Goal: Task Accomplishment & Management: Complete application form

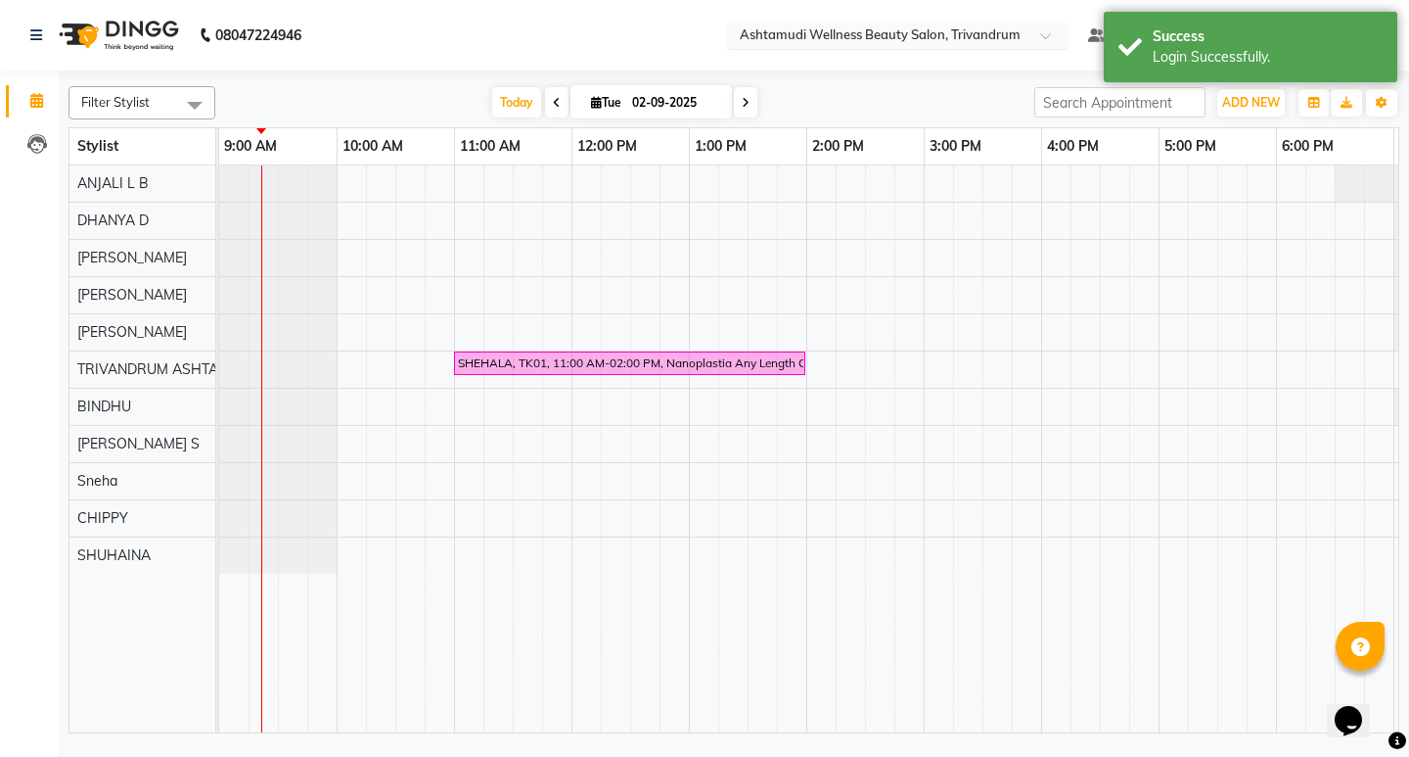
click at [1065, 38] on span at bounding box center [1052, 41] width 24 height 20
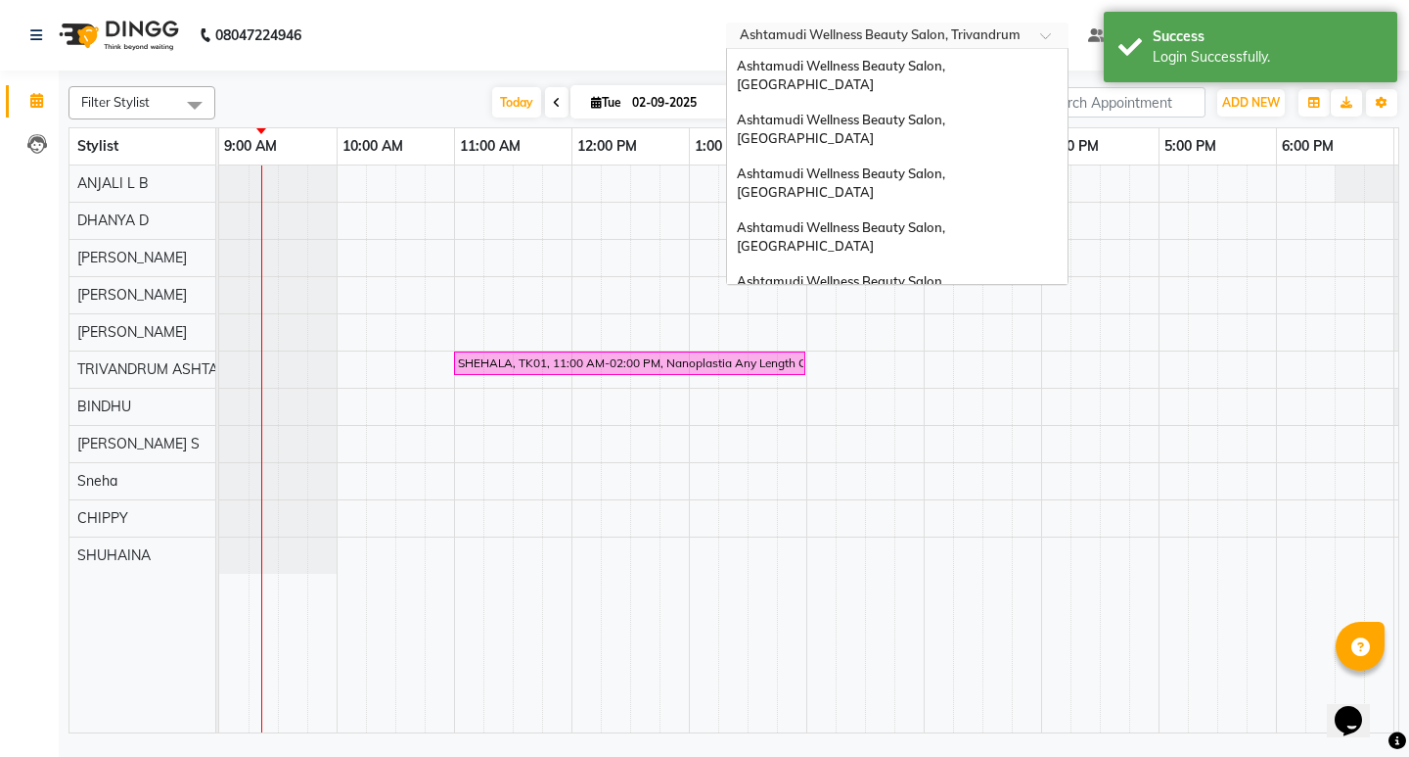
scroll to position [208, 0]
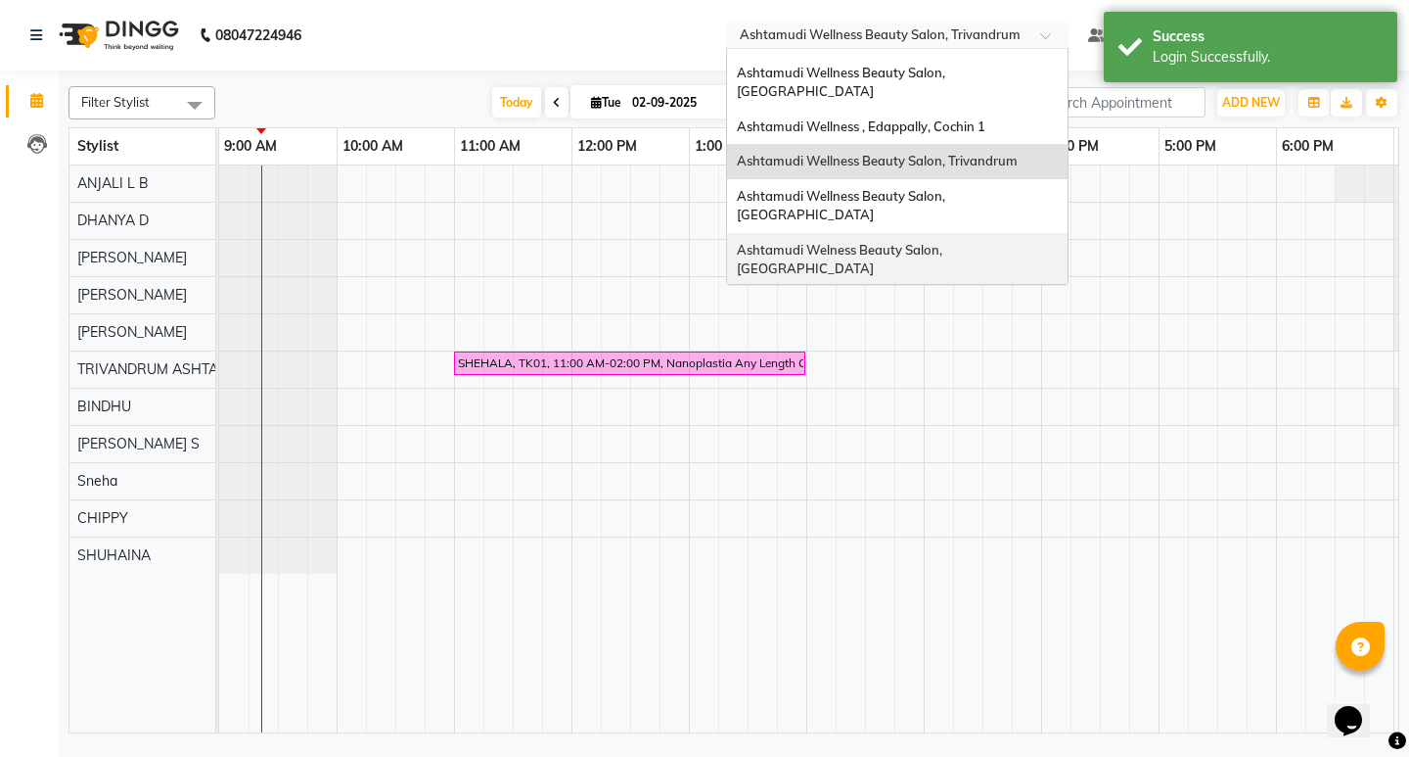
click at [945, 242] on span "Ashtamudi Welness Beauty Salon, [GEOGRAPHIC_DATA]" at bounding box center [841, 259] width 208 height 35
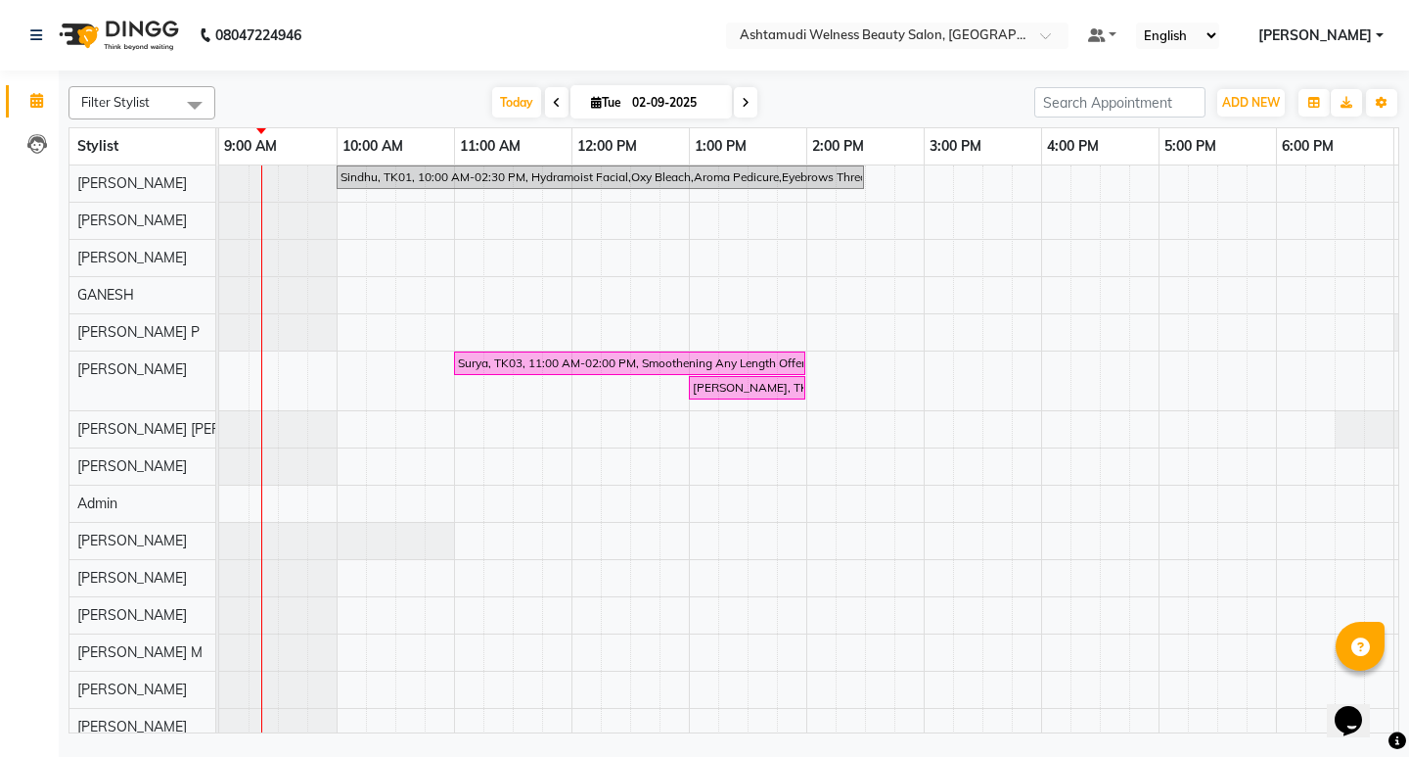
click at [560, 100] on span at bounding box center [556, 102] width 23 height 30
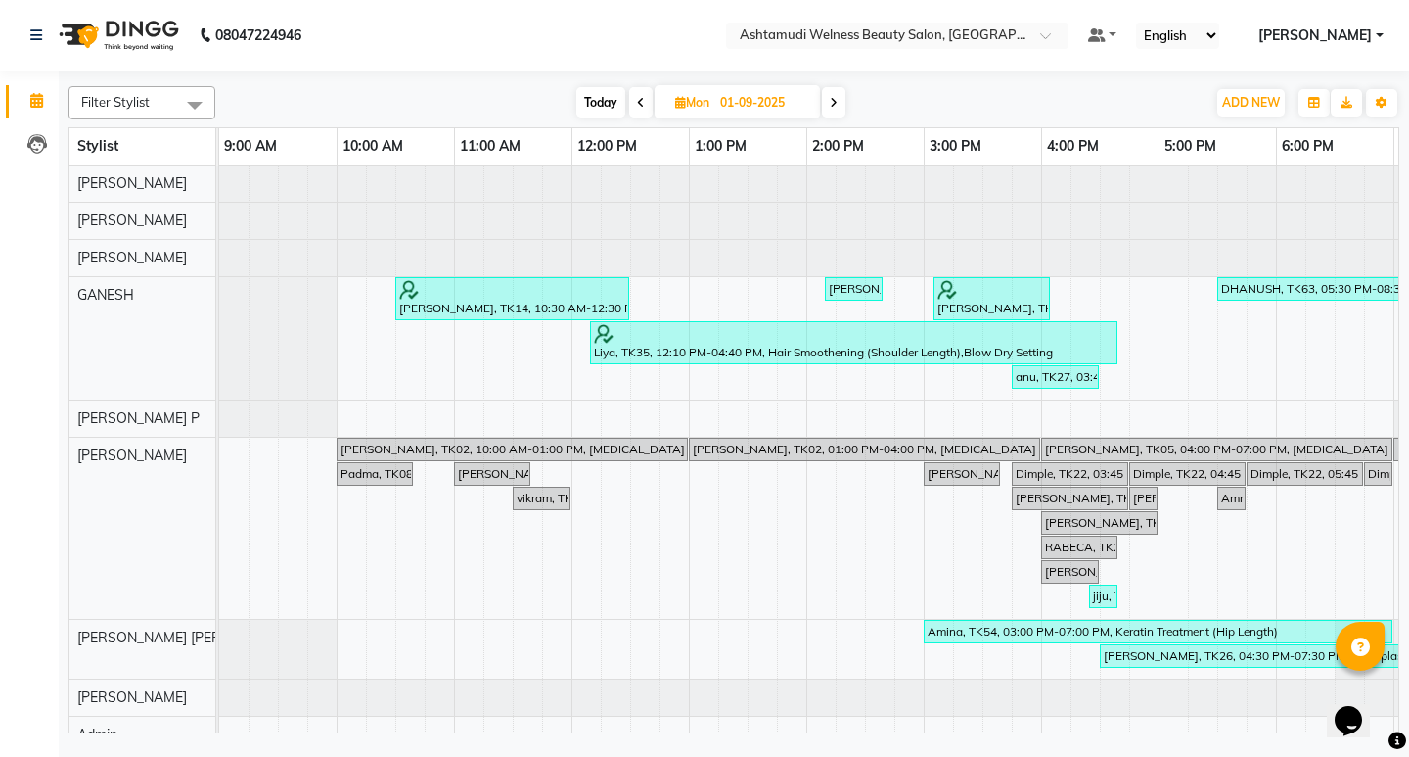
click at [838, 101] on icon at bounding box center [834, 103] width 8 height 12
type input "02-09-2025"
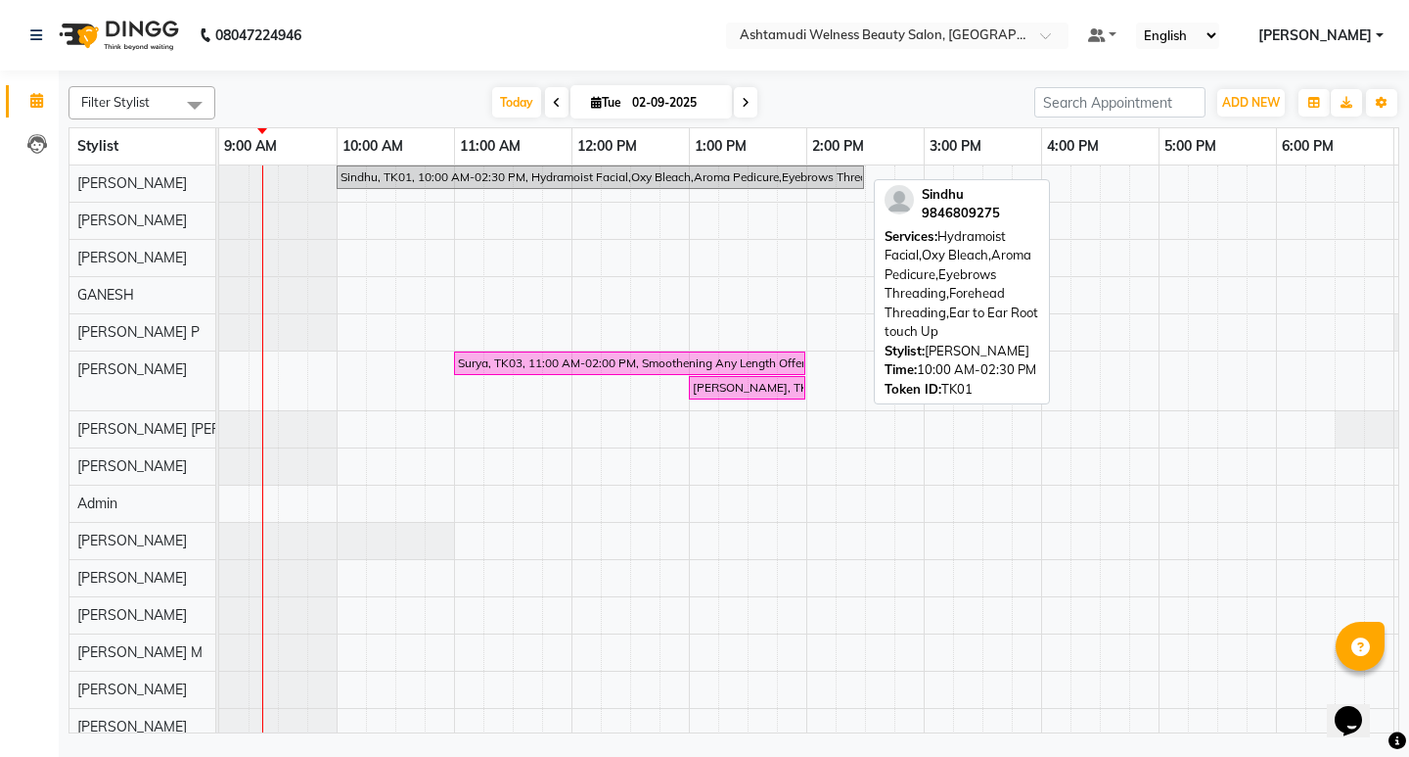
click at [843, 179] on div "Sindhu, TK01, 10:00 AM-02:30 PM, Hydramoist Facial,Oxy Bleach,Aroma Pedicure,Ey…" at bounding box center [601, 177] width 524 height 18
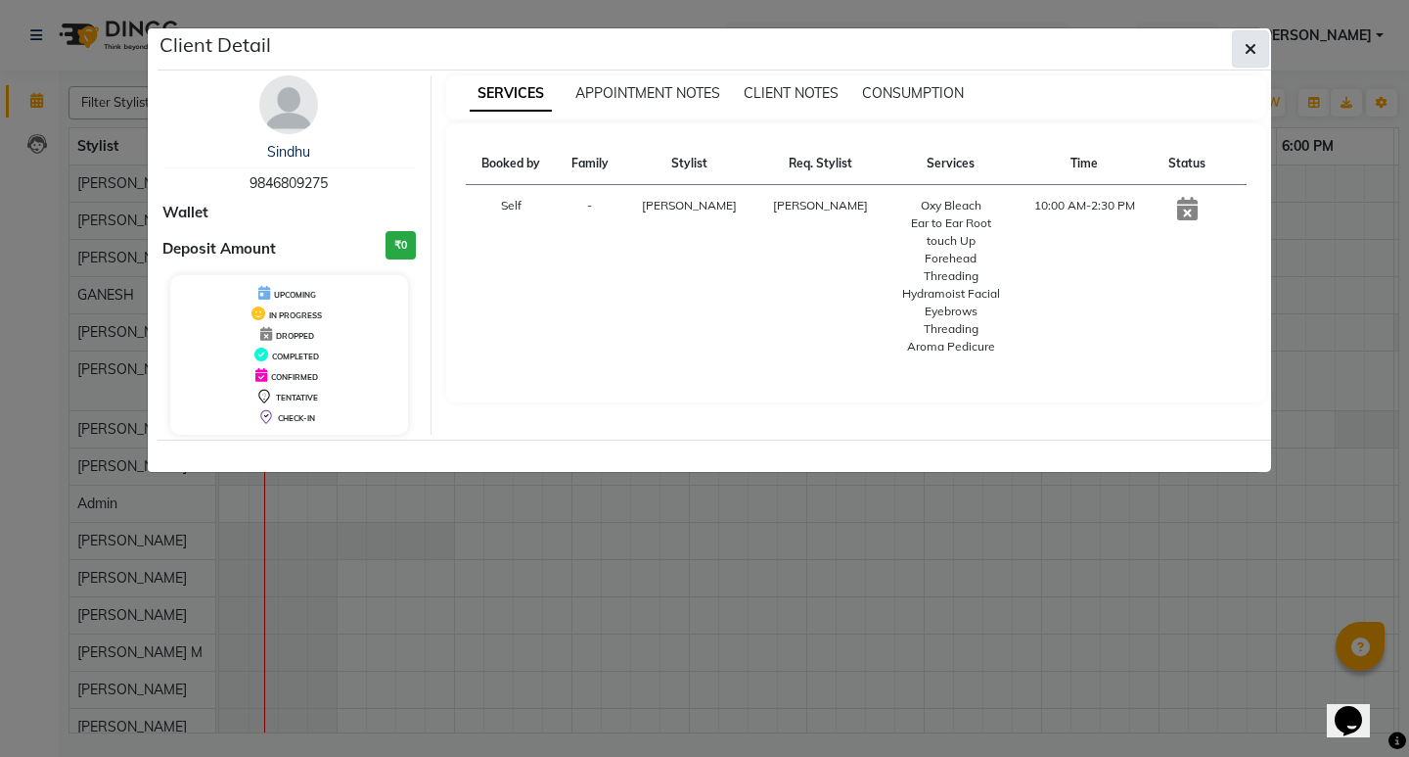
click at [1253, 48] on icon "button" at bounding box center [1251, 49] width 12 height 16
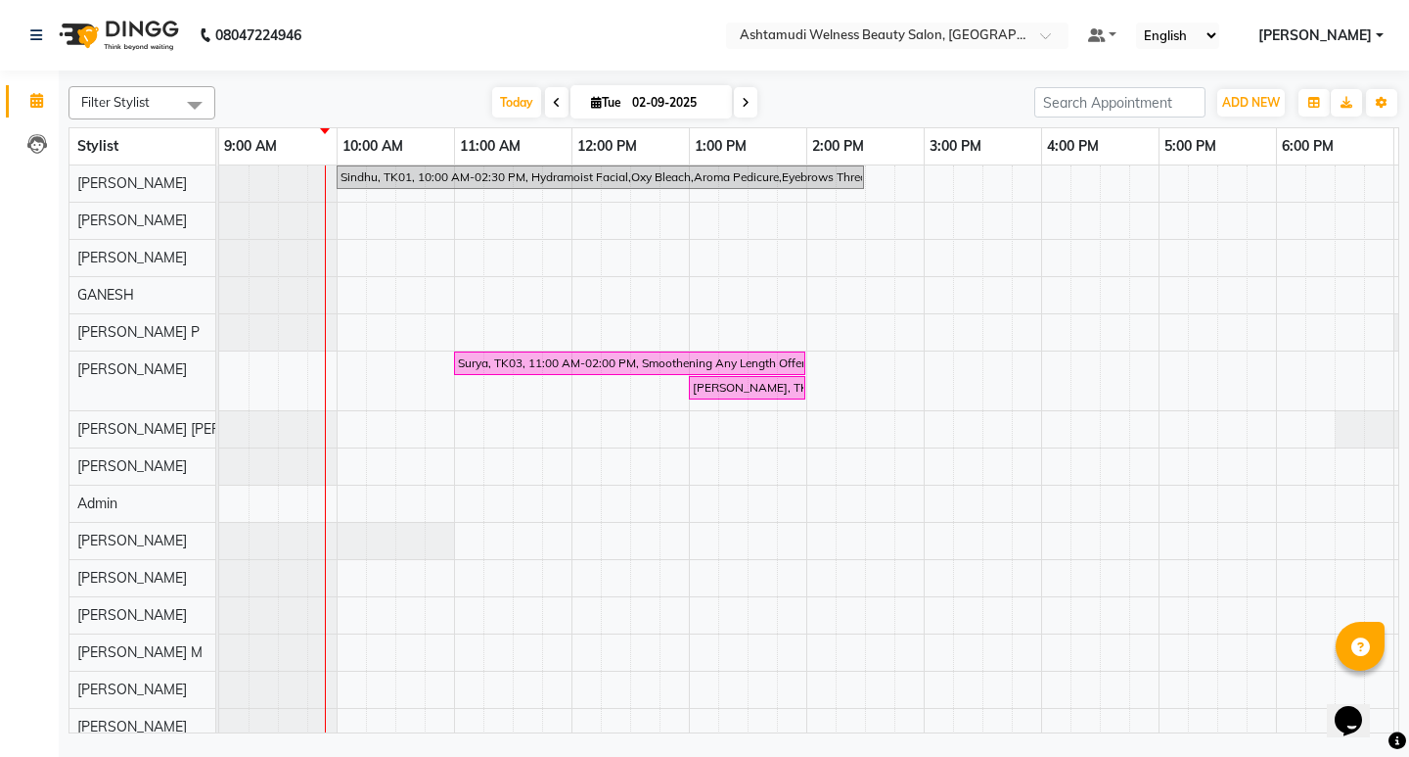
click at [1096, 534] on div "Sindhu, TK01, 10:00 AM-02:30 PM, Hydramoist Facial,Oxy Bleach,Aroma Pedicure,Ey…" at bounding box center [923, 696] width 1409 height 1063
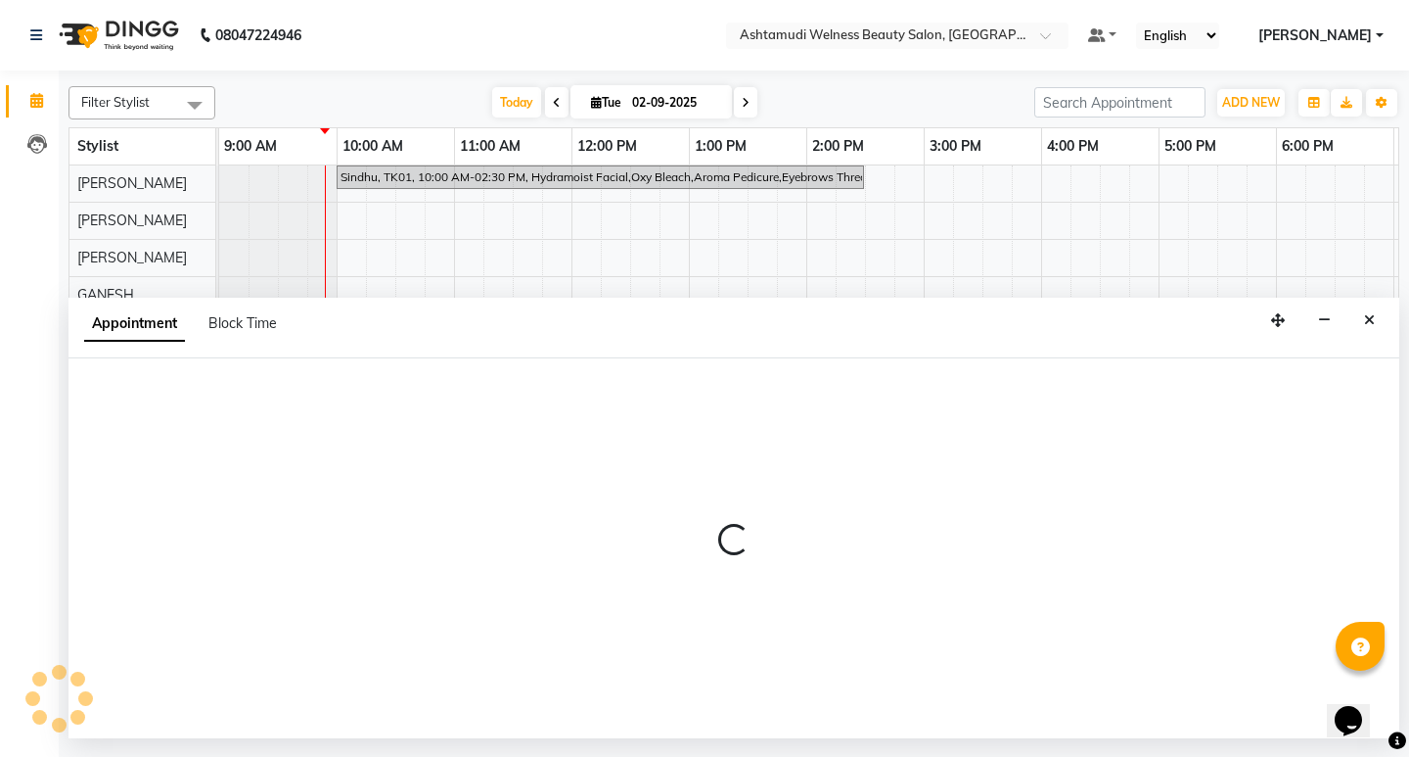
select select "26459"
select select "tentative"
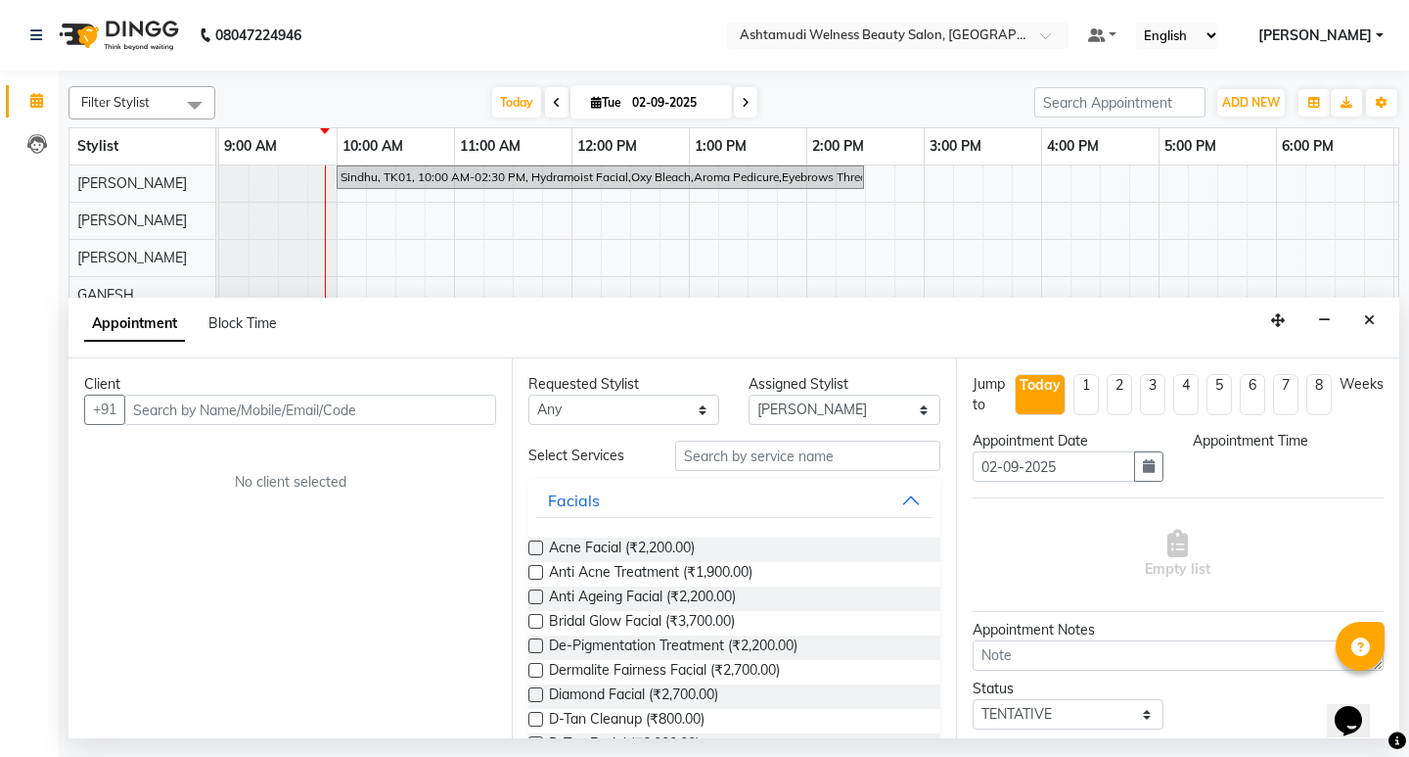
select select "975"
drag, startPoint x: 1373, startPoint y: 319, endPoint x: 1239, endPoint y: 278, distance: 140.2
click at [1373, 318] on icon "Close" at bounding box center [1369, 320] width 11 height 14
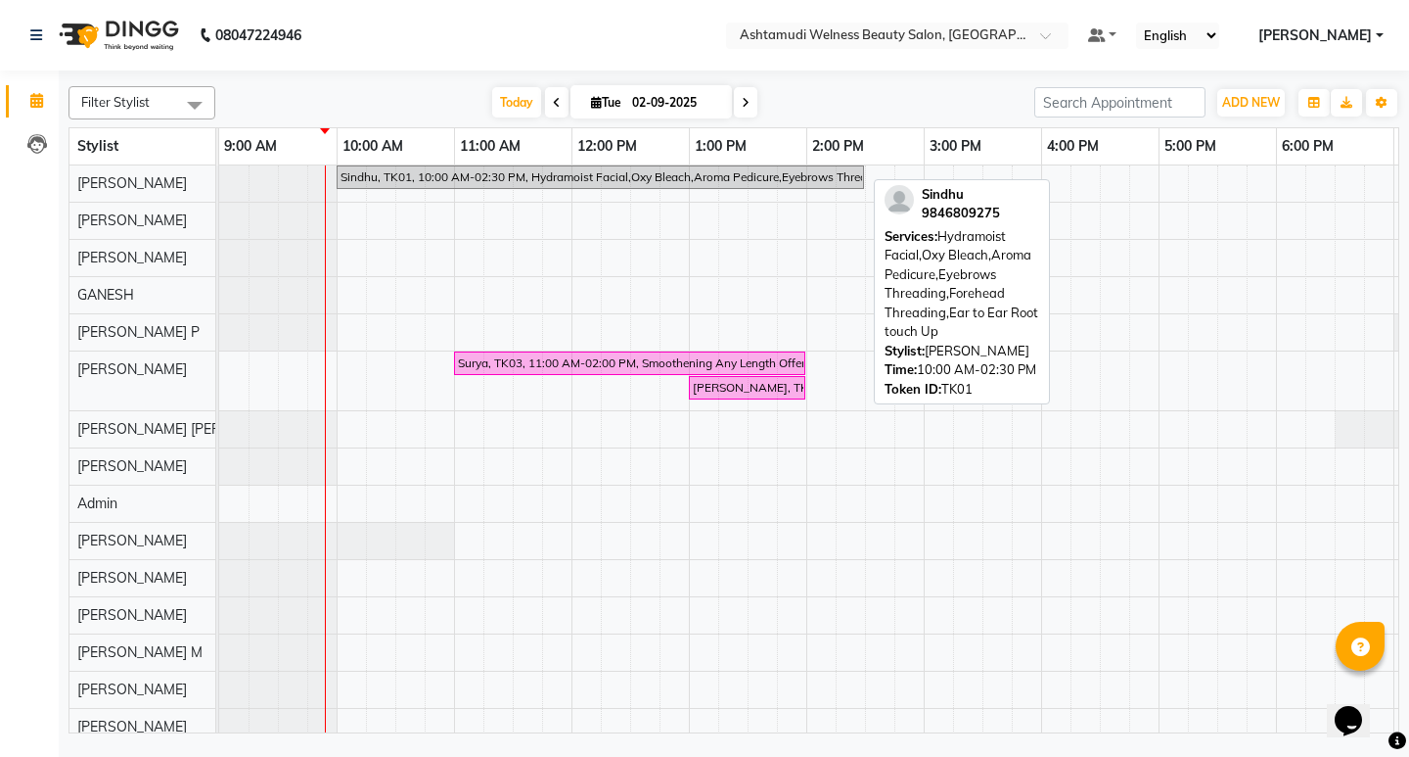
click at [685, 168] on div "Sindhu, TK01, 10:00 AM-02:30 PM, Hydramoist Facial,Oxy Bleach,Aroma Pedicure,Ey…" at bounding box center [601, 177] width 524 height 18
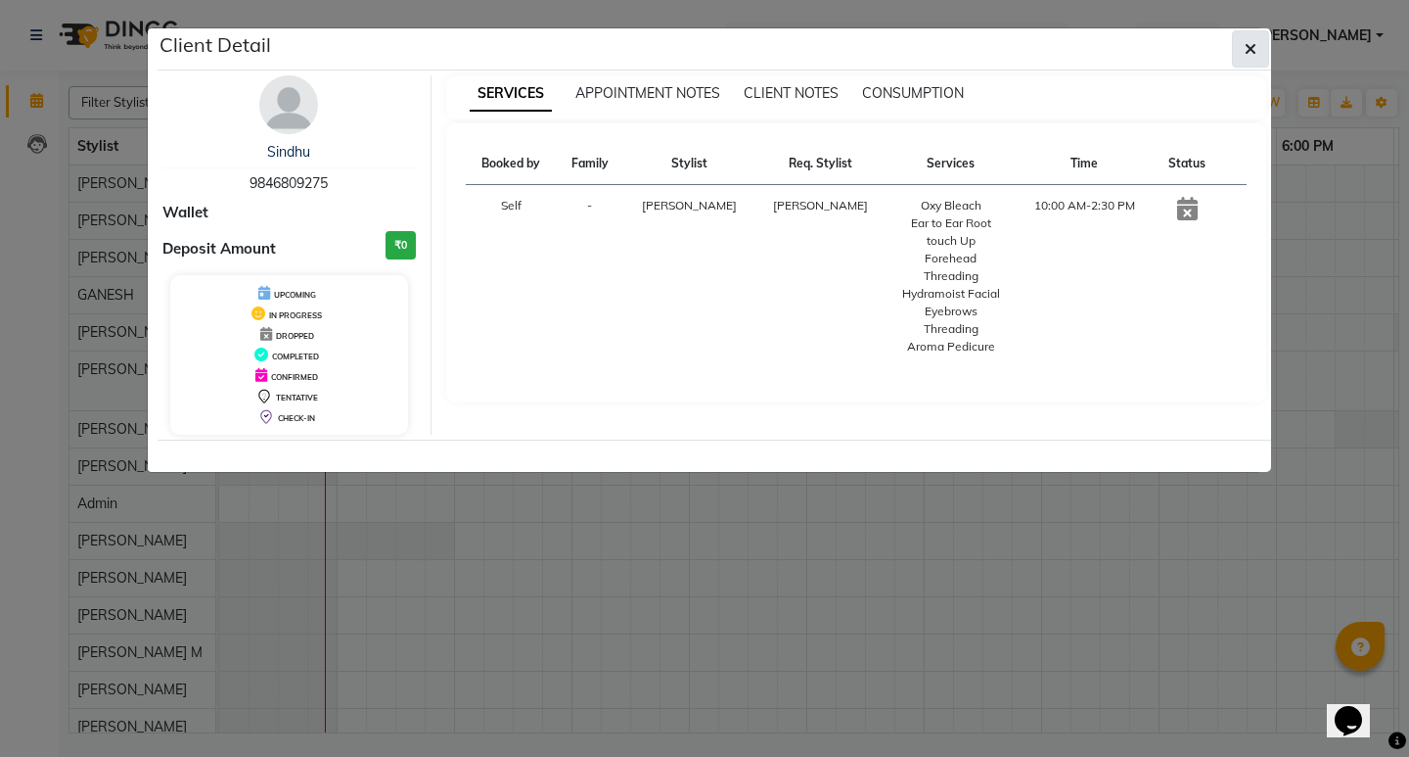
click at [1254, 43] on icon "button" at bounding box center [1251, 49] width 12 height 16
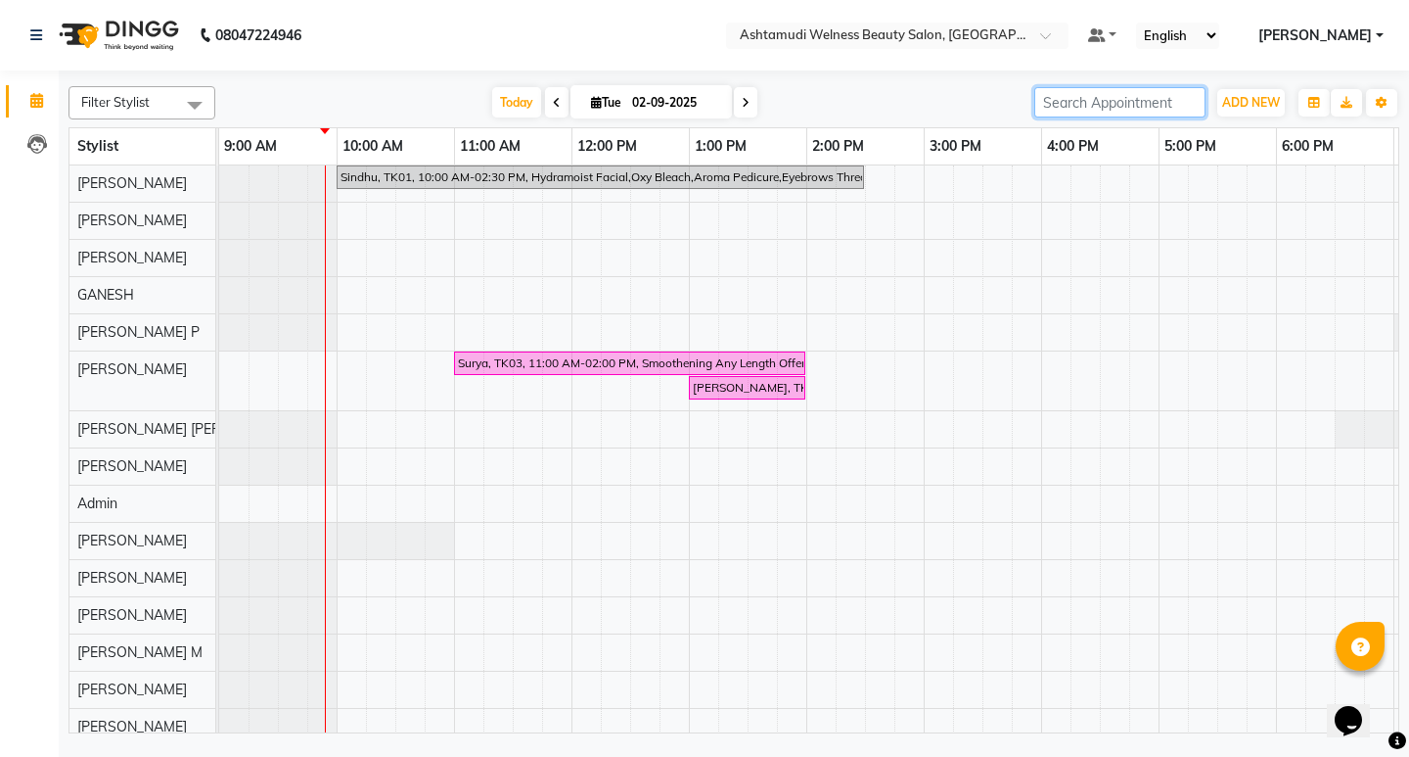
click at [1165, 101] on input "search" at bounding box center [1120, 102] width 171 height 30
paste input "9846809275"
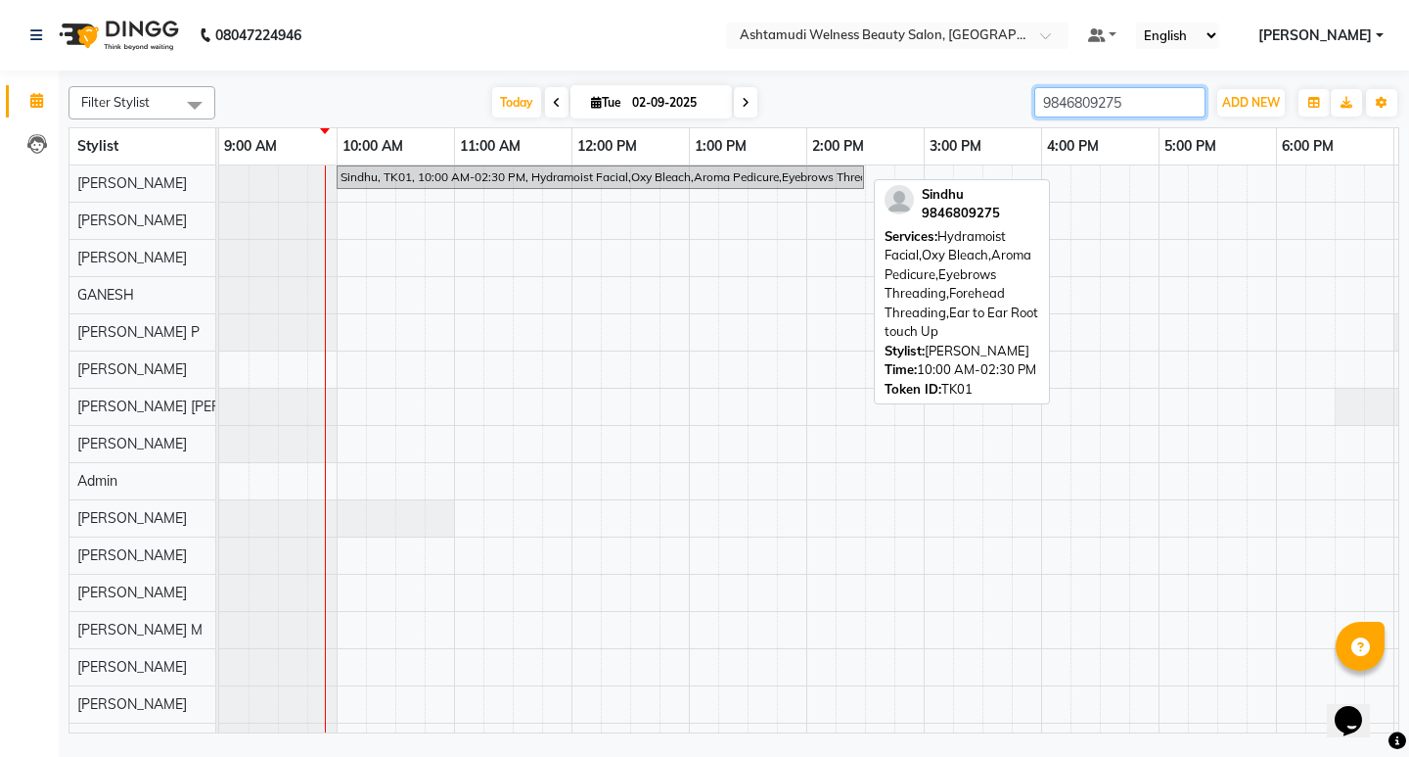
click at [703, 175] on div "Sindhu, TK01, 10:00 AM-02:30 PM, Hydramoist Facial,Oxy Bleach,Aroma Pedicure,Ey…" at bounding box center [601, 177] width 524 height 18
type input "9846809275"
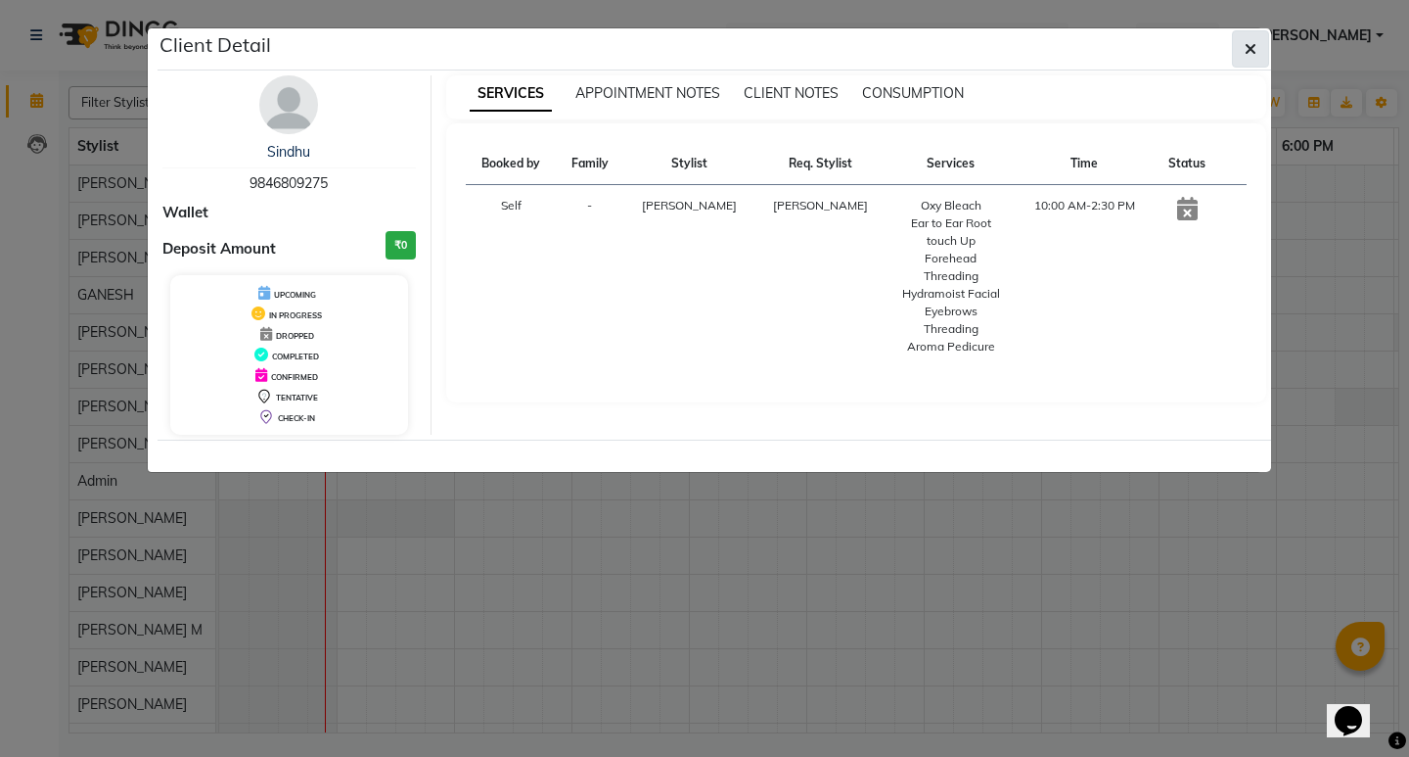
click at [1254, 51] on icon "button" at bounding box center [1251, 49] width 12 height 16
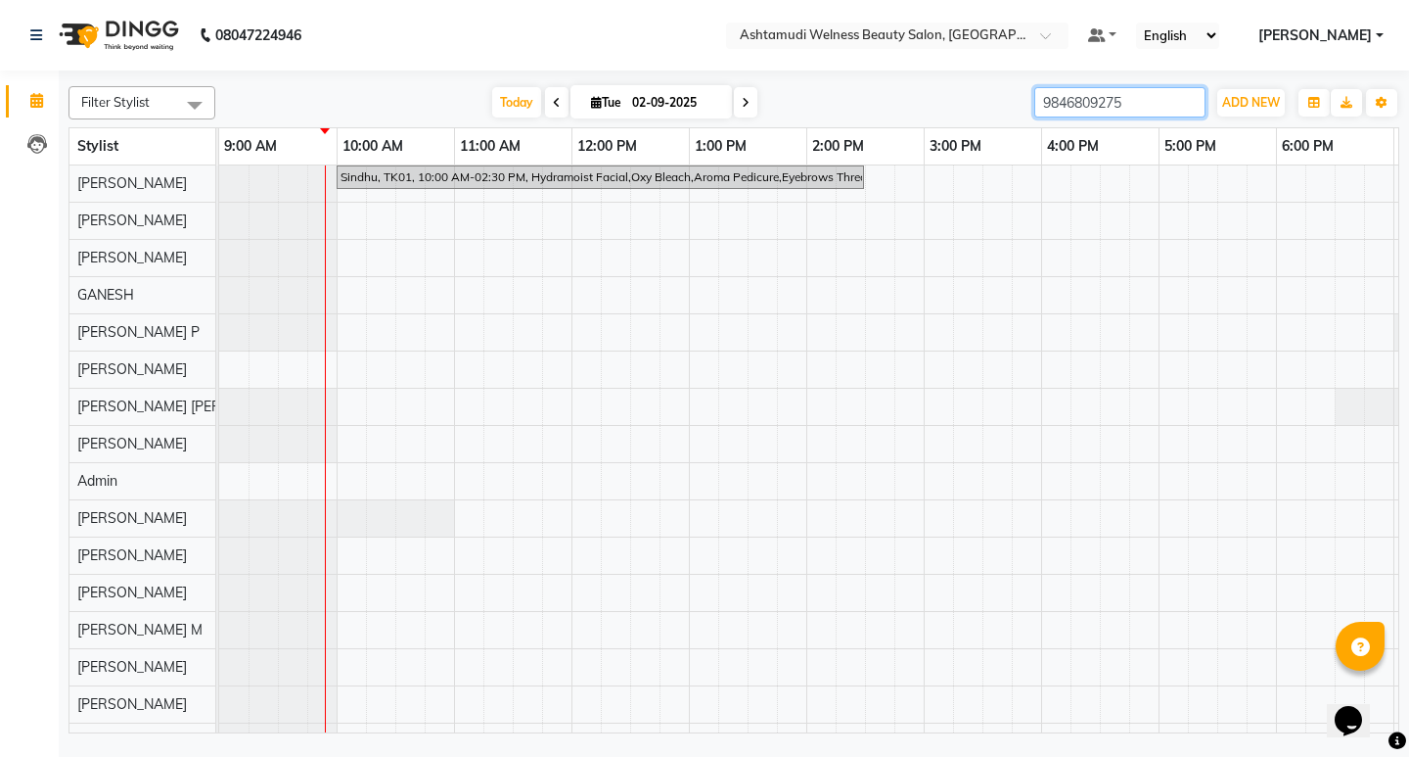
click at [1185, 105] on input "9846809275" at bounding box center [1120, 102] width 171 height 30
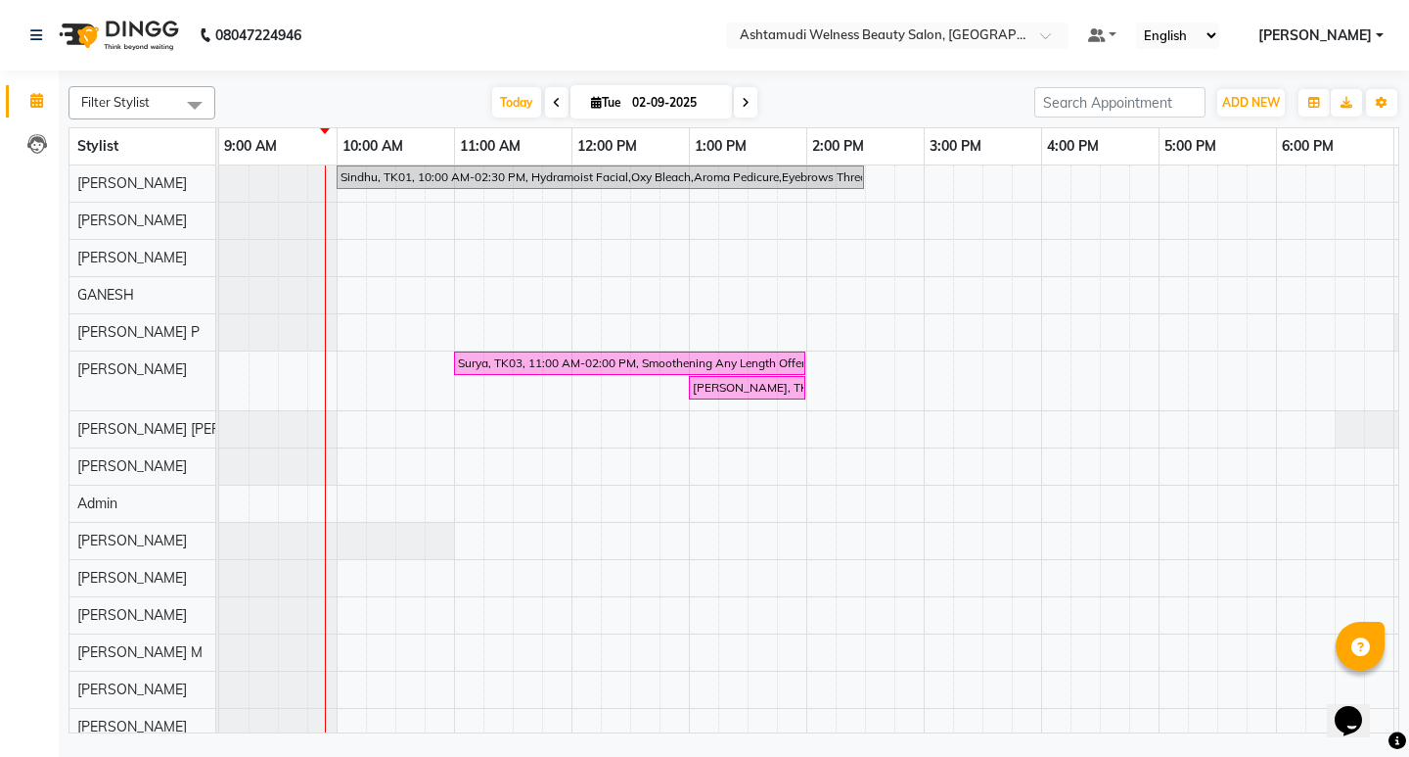
click at [553, 97] on icon at bounding box center [557, 103] width 8 height 12
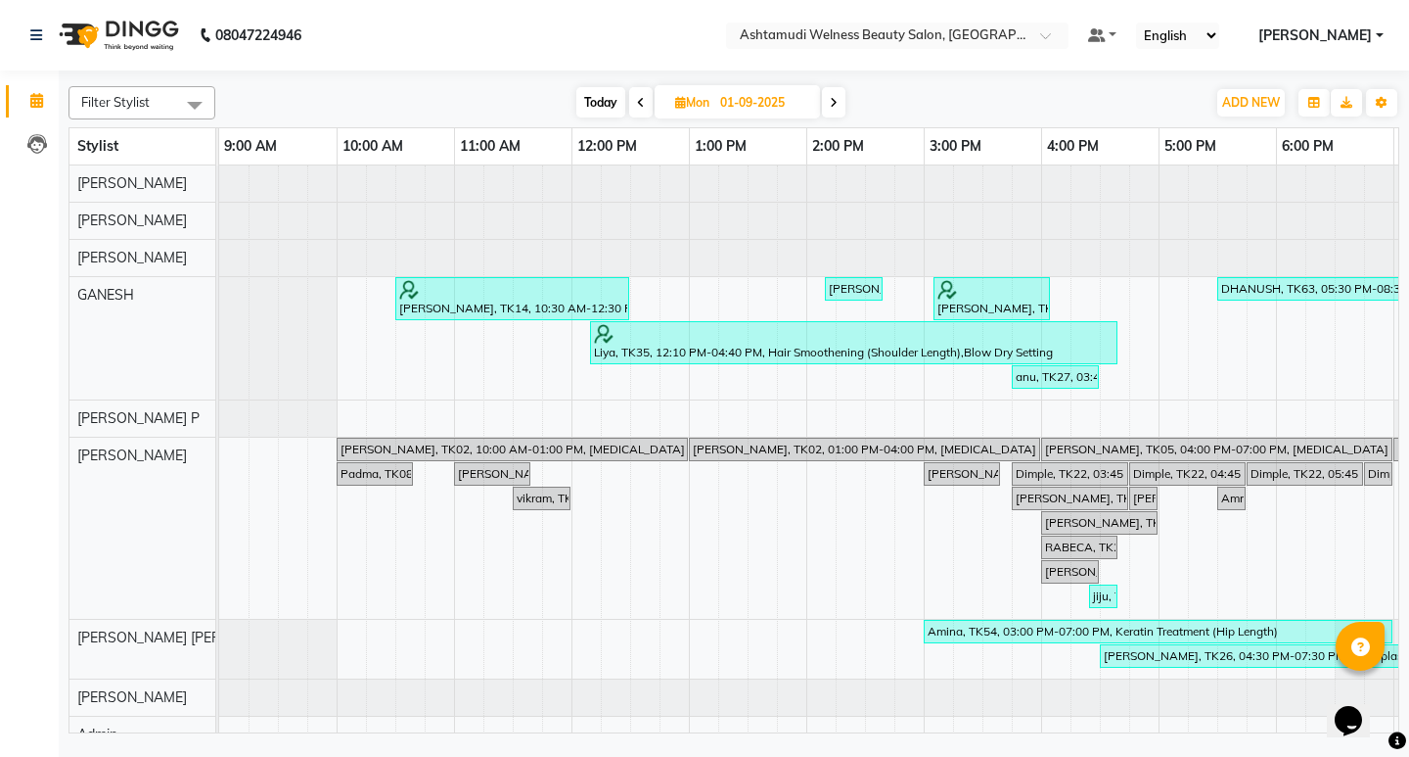
click at [835, 108] on icon at bounding box center [834, 103] width 8 height 12
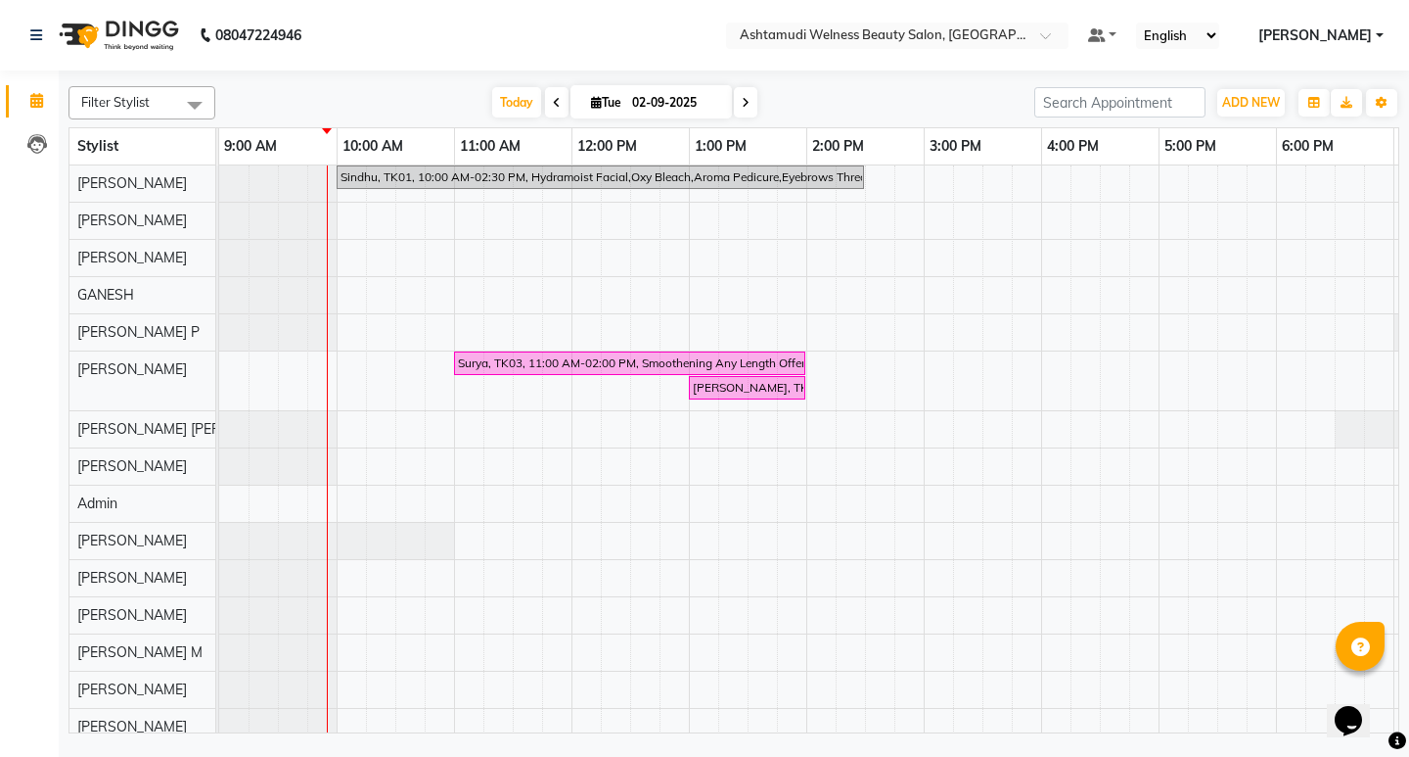
click at [743, 105] on icon at bounding box center [746, 103] width 8 height 12
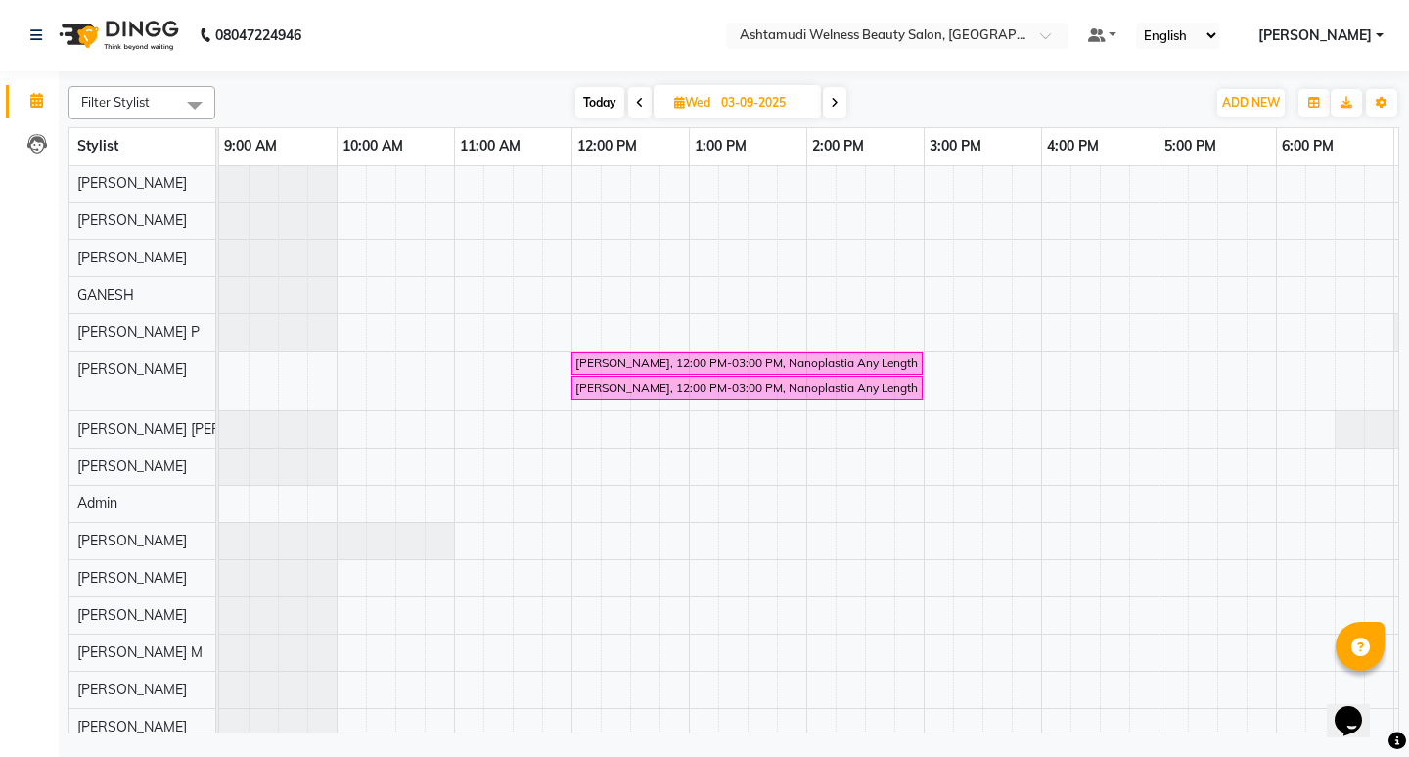
click at [637, 105] on icon at bounding box center [640, 103] width 8 height 12
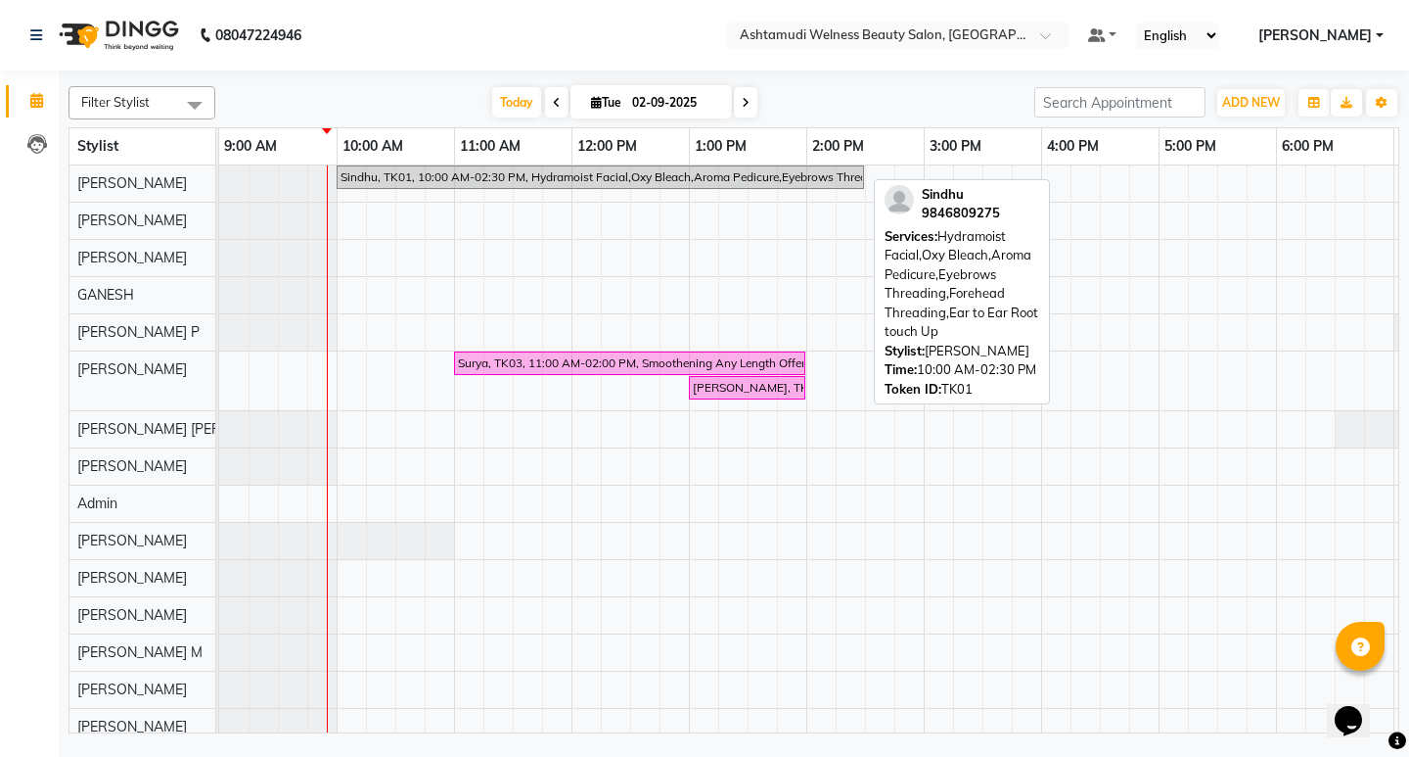
click at [561, 181] on div "Sindhu, TK01, 10:00 AM-02:30 PM, Hydramoist Facial,Oxy Bleach,Aroma Pedicure,Ey…" at bounding box center [601, 177] width 524 height 18
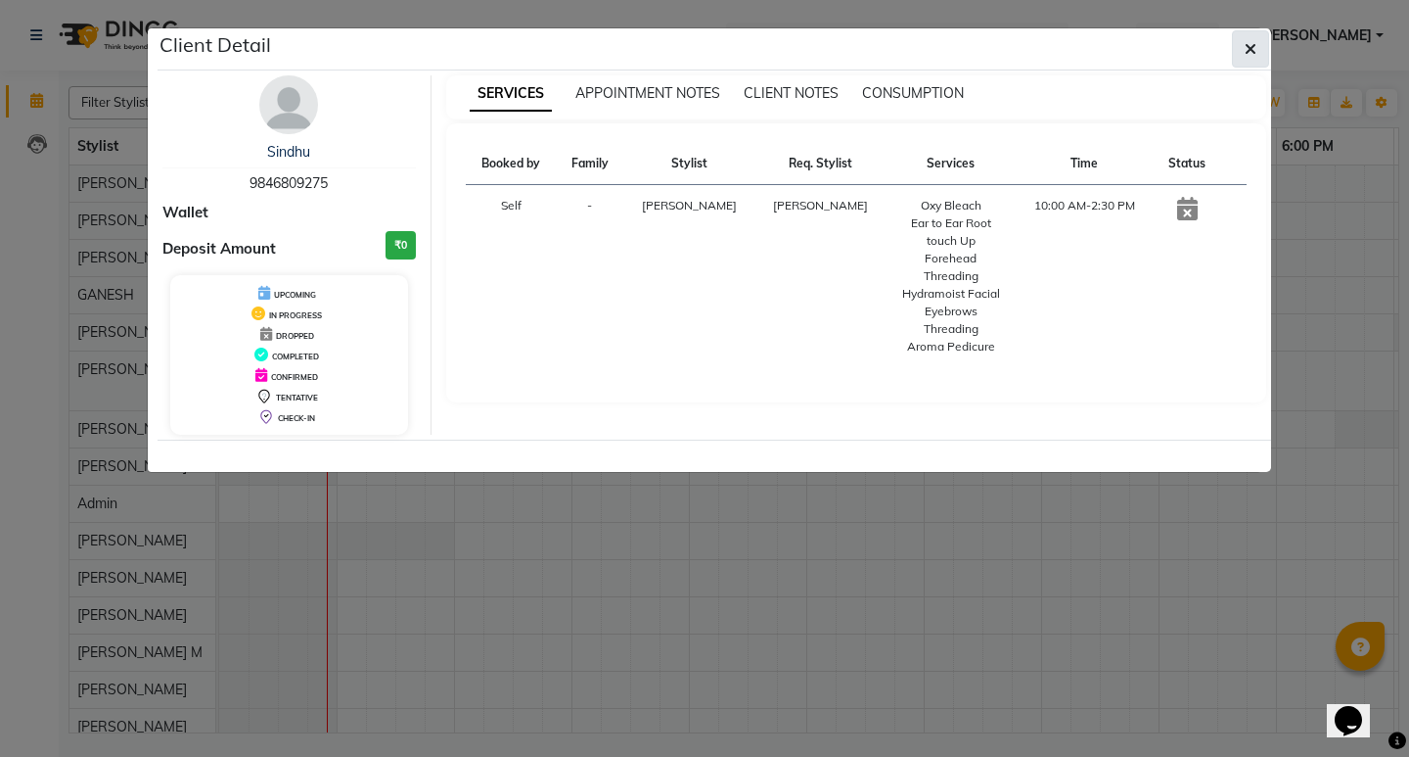
click at [1267, 58] on button "button" at bounding box center [1250, 48] width 37 height 37
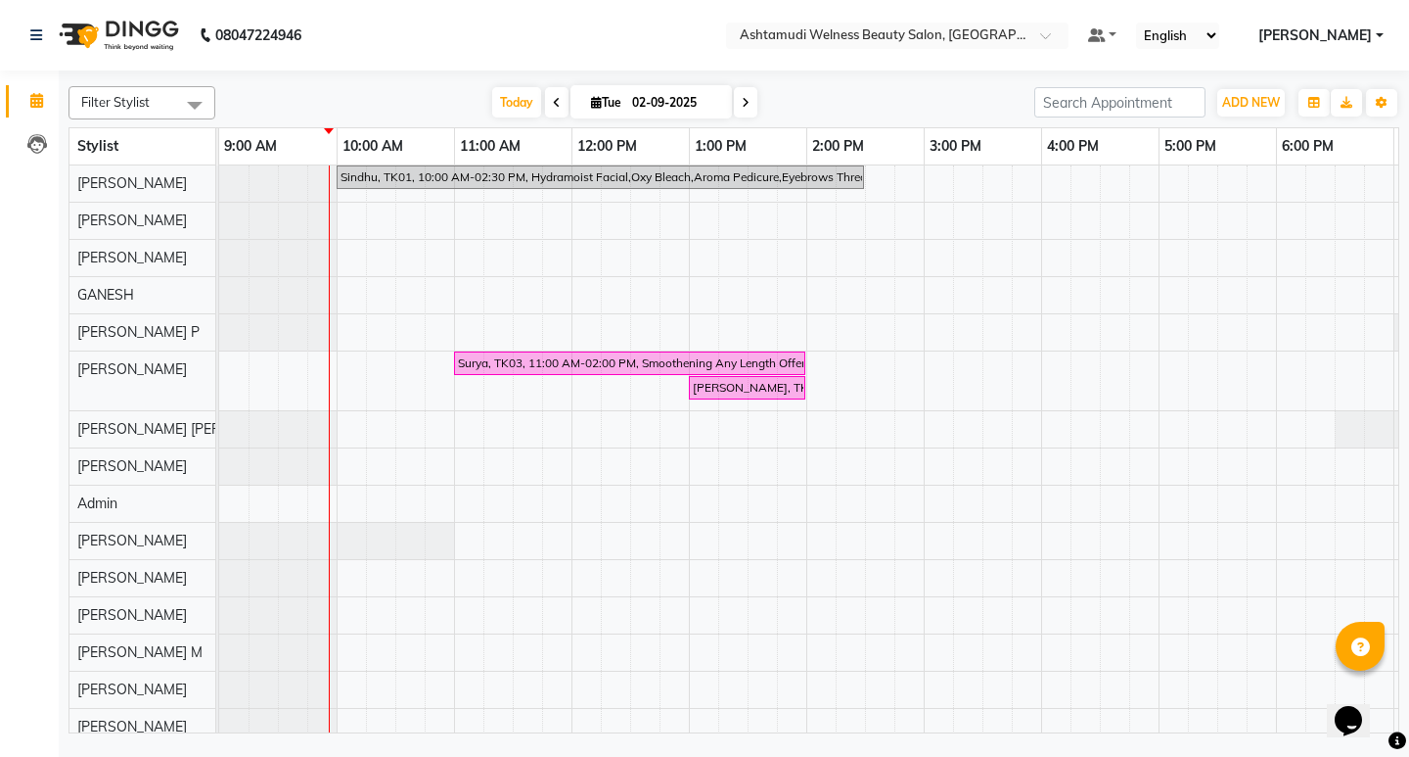
click at [742, 103] on icon at bounding box center [746, 103] width 8 height 12
type input "03-09-2025"
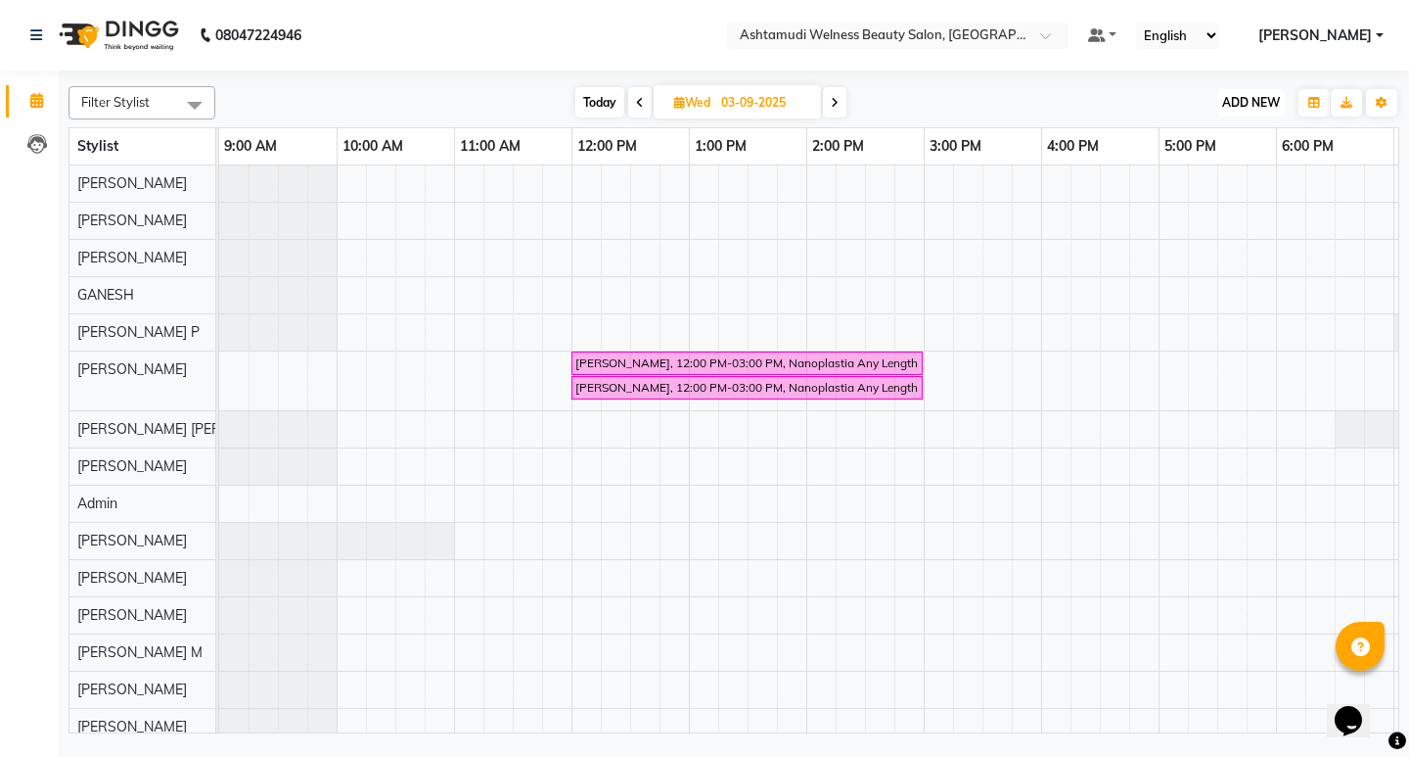
click at [1247, 104] on span "ADD NEW" at bounding box center [1251, 102] width 58 height 15
click at [1188, 145] on button "Add Appointment" at bounding box center [1206, 139] width 155 height 25
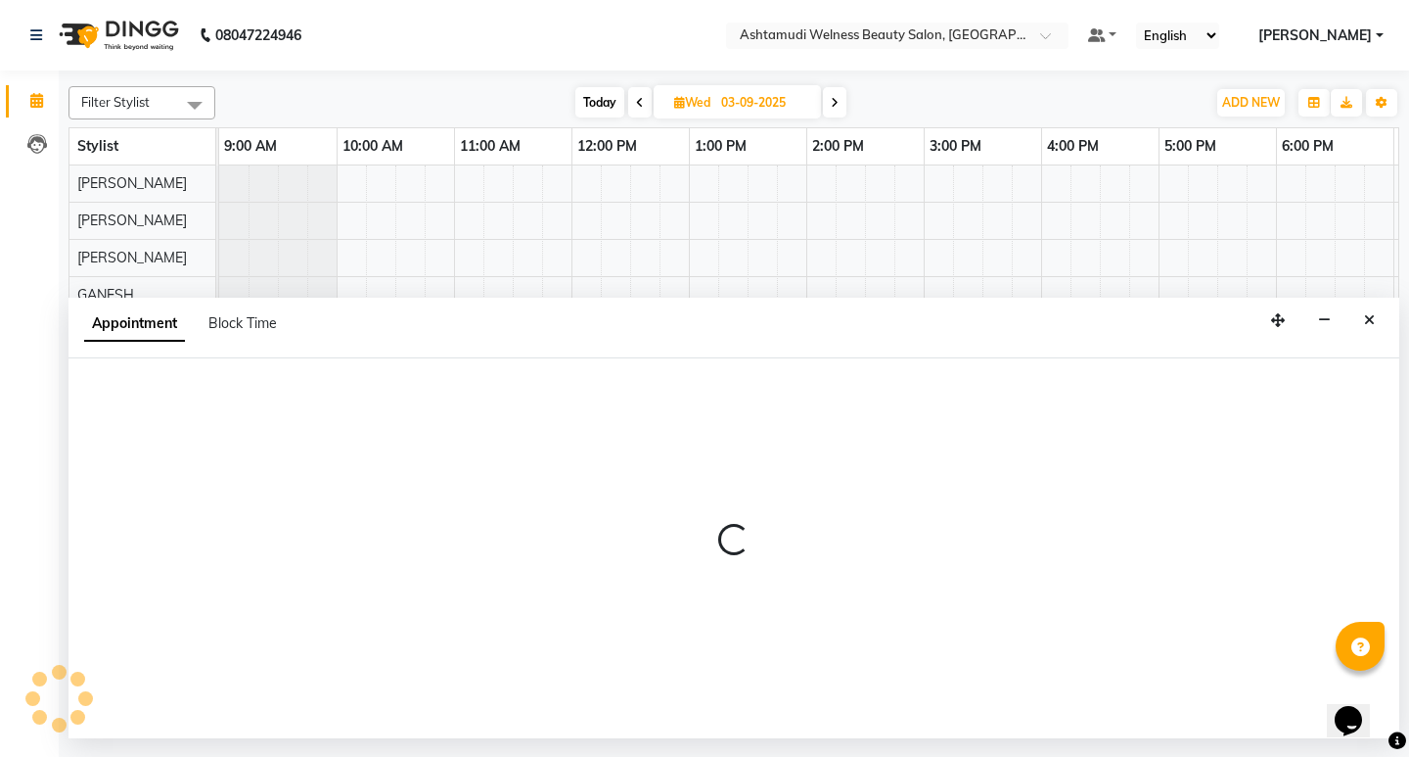
select select "600"
select select "tentative"
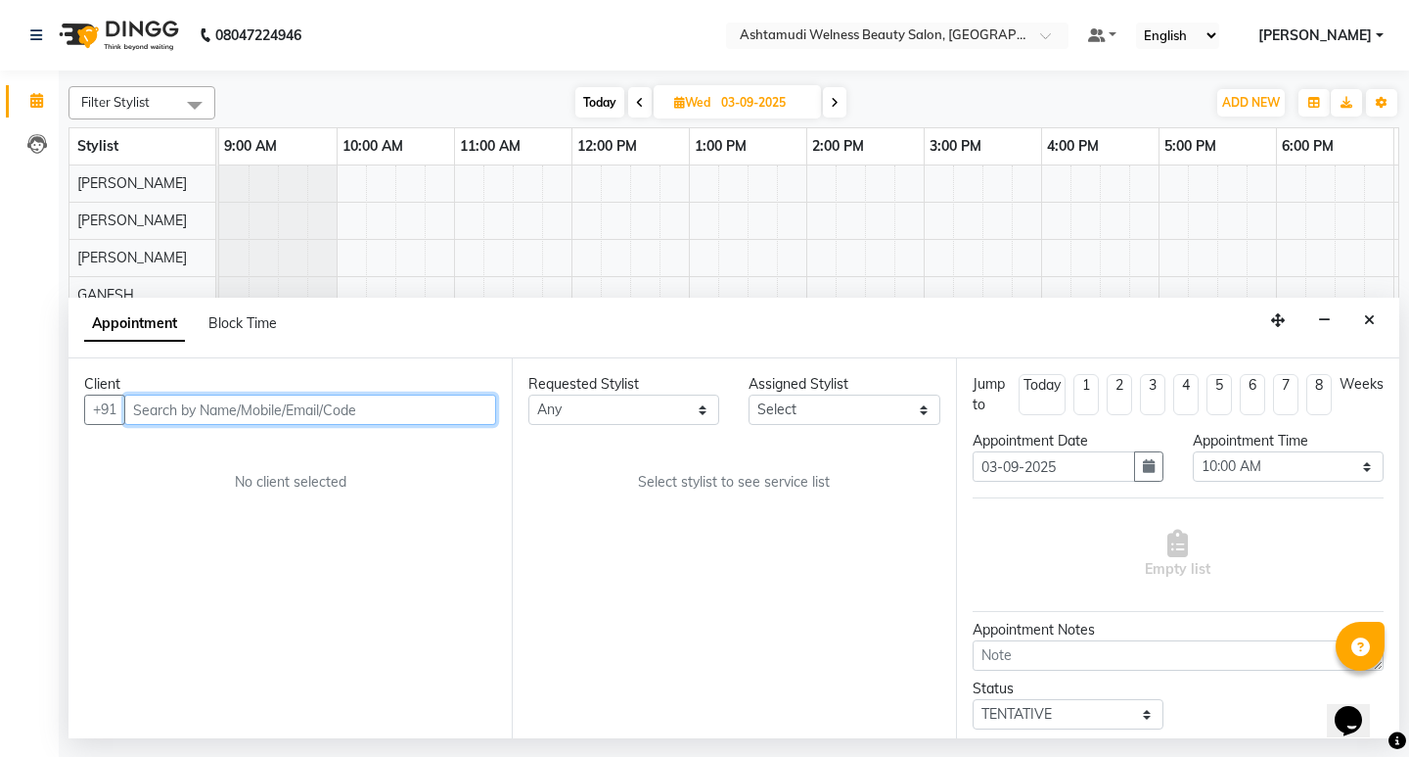
click at [244, 413] on input "text" at bounding box center [310, 409] width 372 height 30
drag, startPoint x: 244, startPoint y: 412, endPoint x: 244, endPoint y: 398, distance: 13.7
click at [244, 411] on input "text" at bounding box center [310, 409] width 372 height 30
paste input "9846809275"
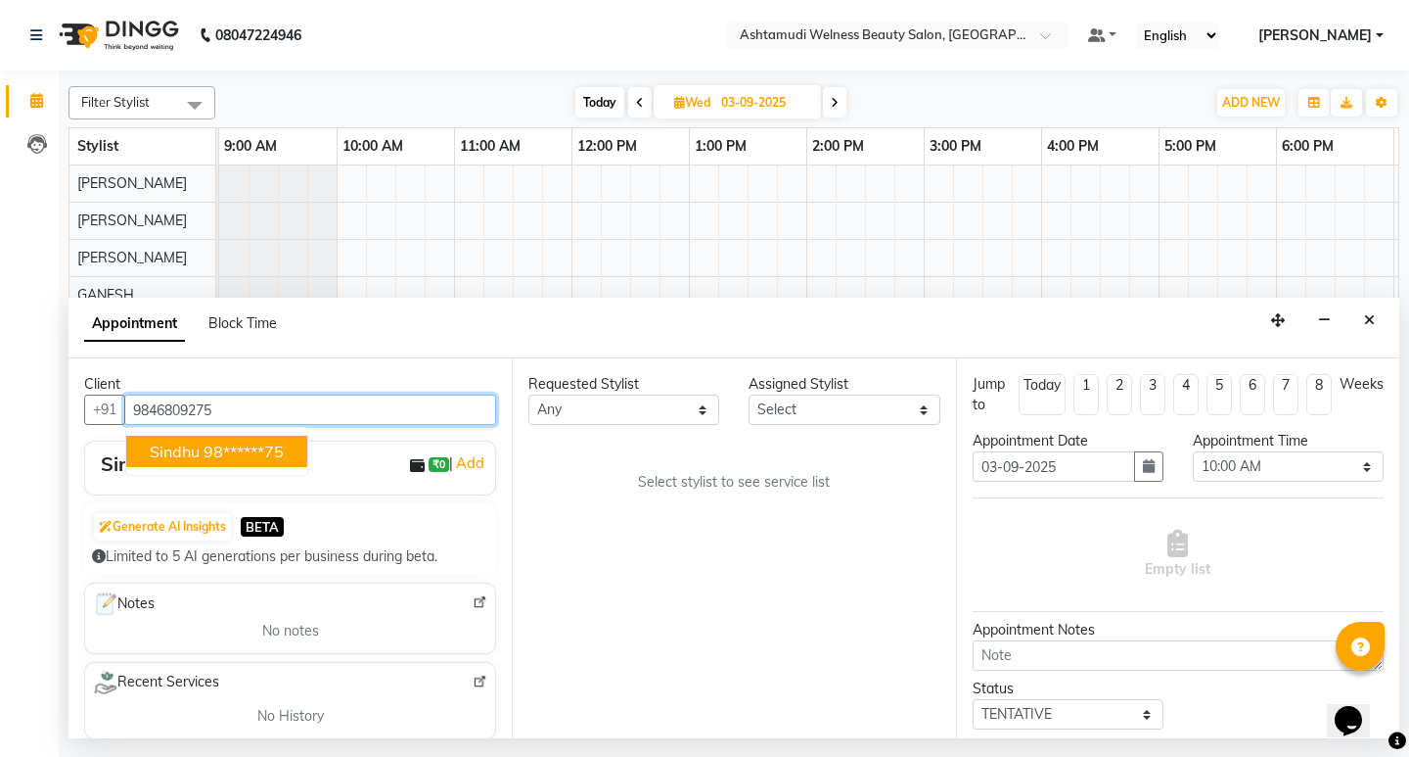
type input "9846809275"
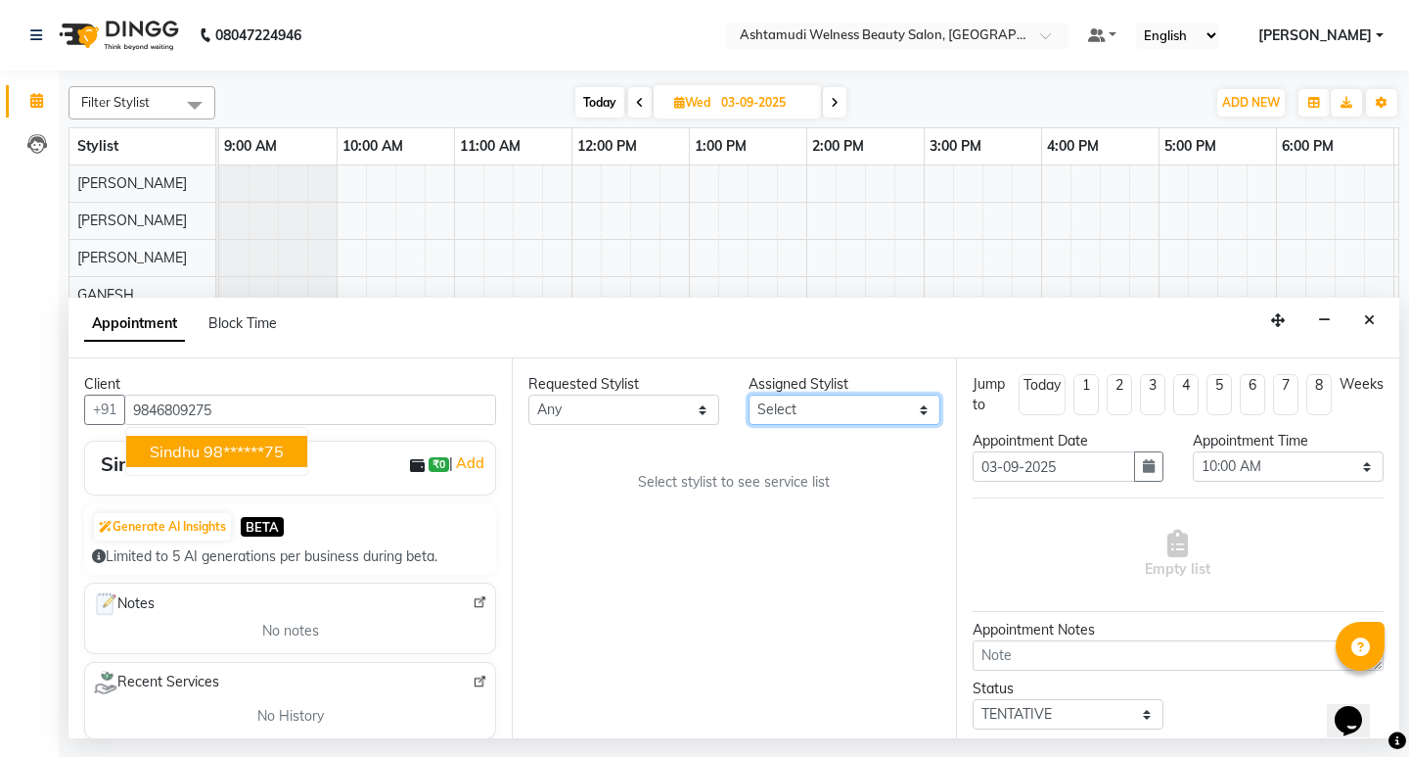
click at [903, 414] on select "Select ADITHYA TAMANG Admin ALTHAF Anitha ATHIRA SANAL BETZA M BINU DEVIKA GANE…" at bounding box center [844, 409] width 191 height 30
select select "25976"
click at [749, 394] on select "Select ADITHYA TAMANG Admin ALTHAF Anitha ATHIRA SANAL BETZA M BINU DEVIKA GANE…" at bounding box center [844, 409] width 191 height 30
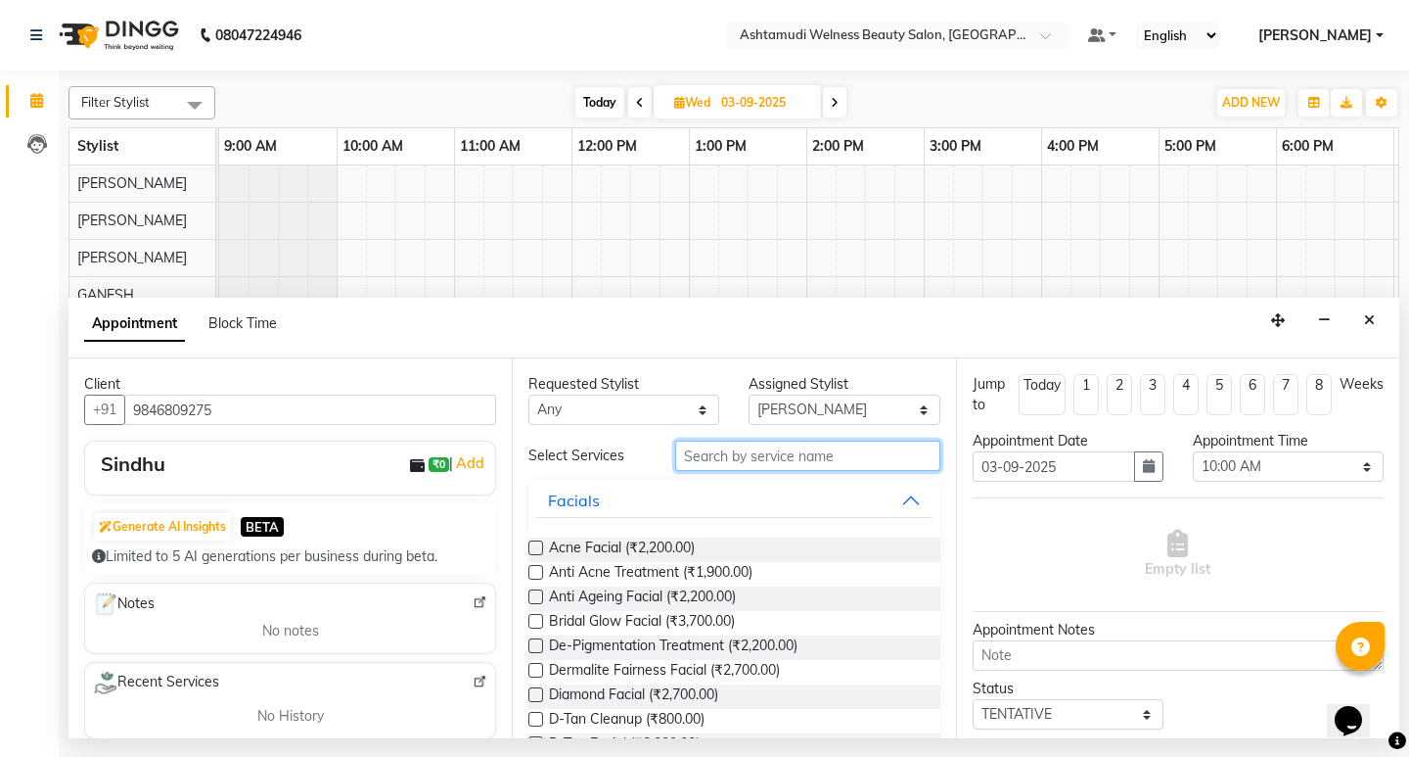
click at [714, 464] on input "text" at bounding box center [807, 455] width 264 height 30
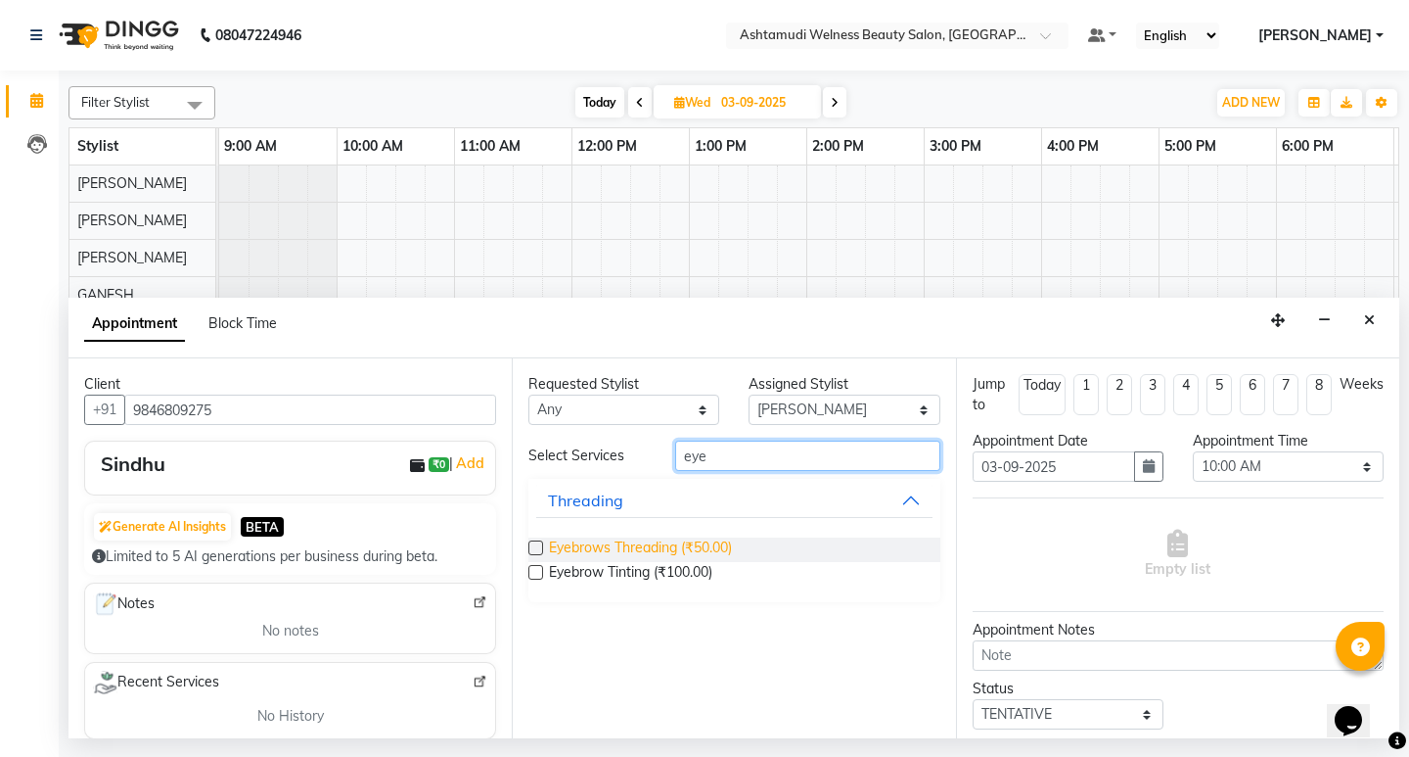
type input "eye"
click at [692, 542] on span "Eyebrows Threading (₹50.00)" at bounding box center [640, 549] width 183 height 24
checkbox input "false"
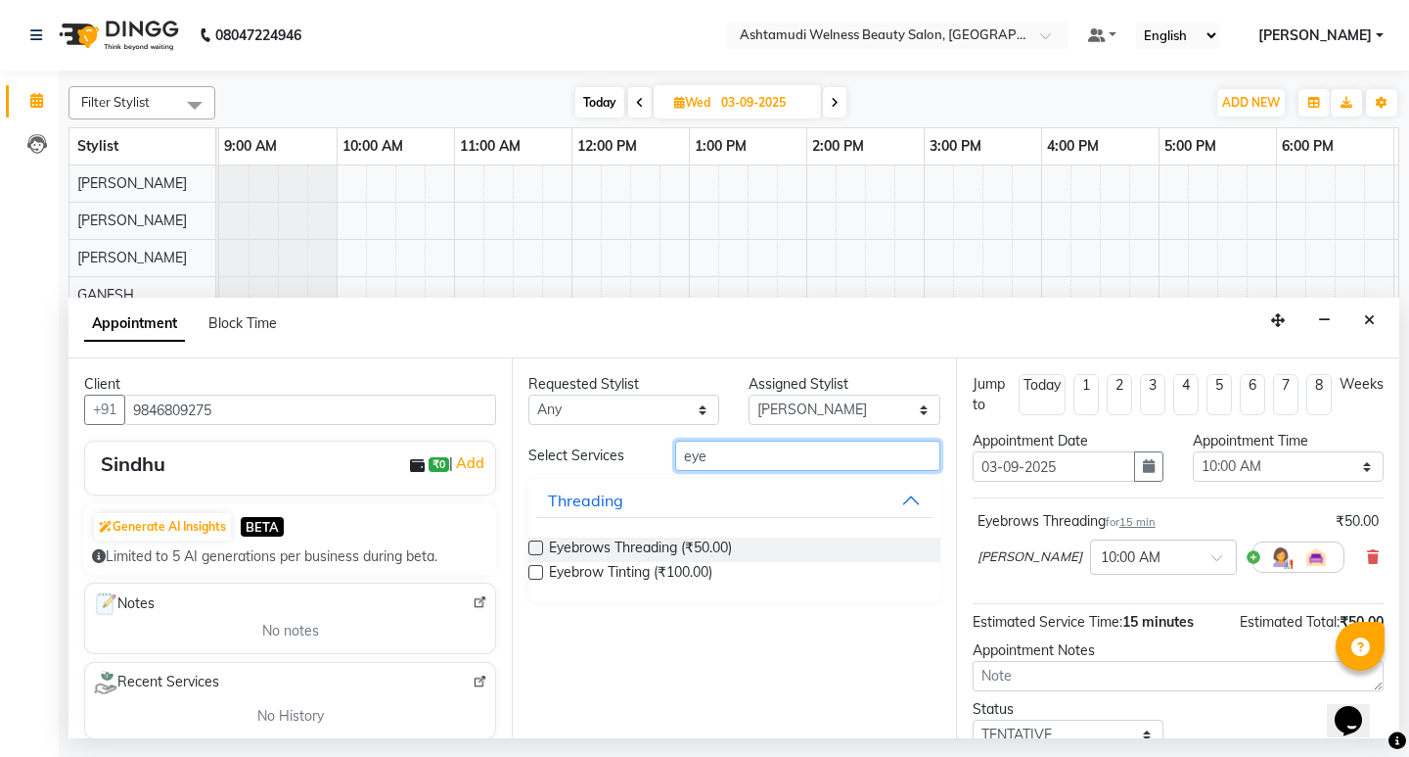
drag, startPoint x: 721, startPoint y: 454, endPoint x: 720, endPoint y: 471, distance: 16.7
click at [721, 455] on input "eye" at bounding box center [807, 455] width 264 height 30
type input "e"
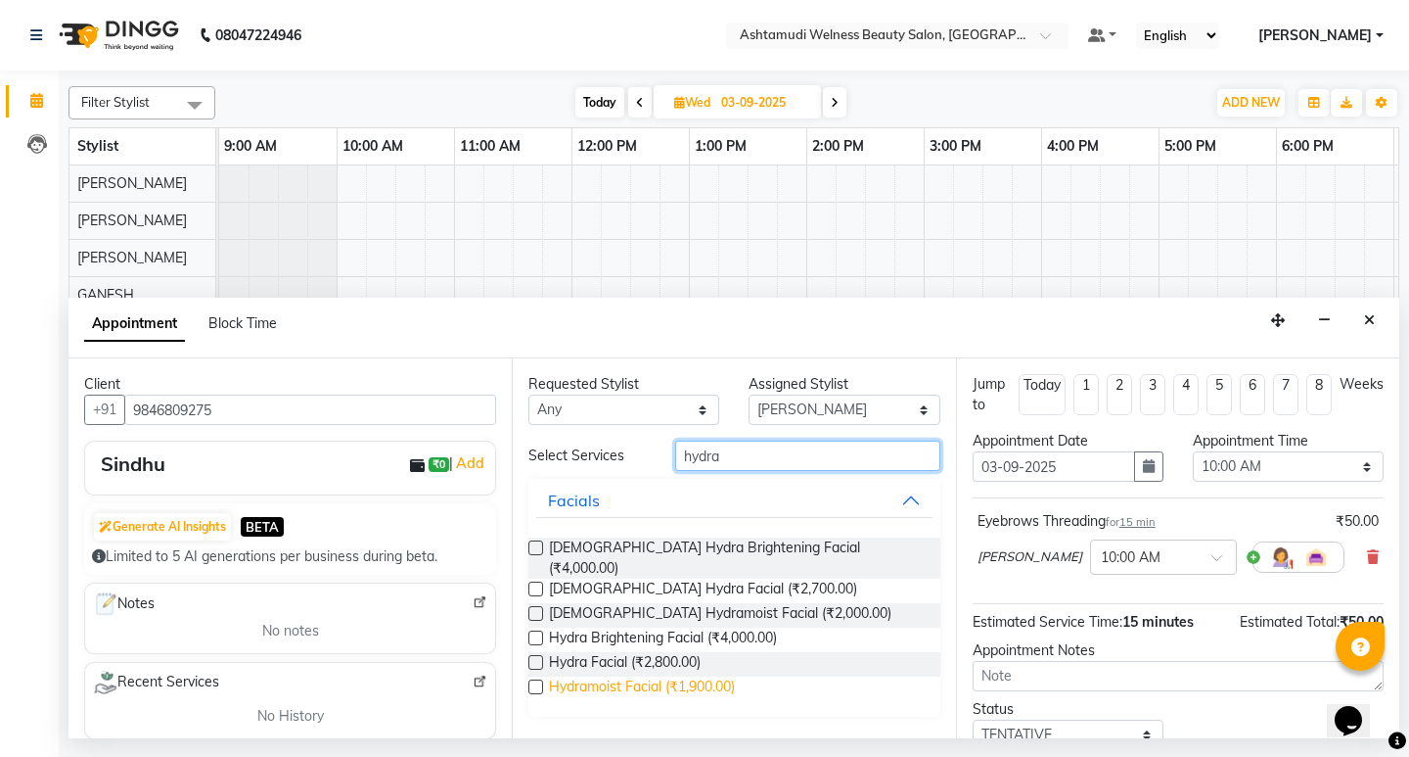
type input "hydra"
click at [667, 676] on span "Hydramoist Facial (₹1,900.00)" at bounding box center [642, 688] width 186 height 24
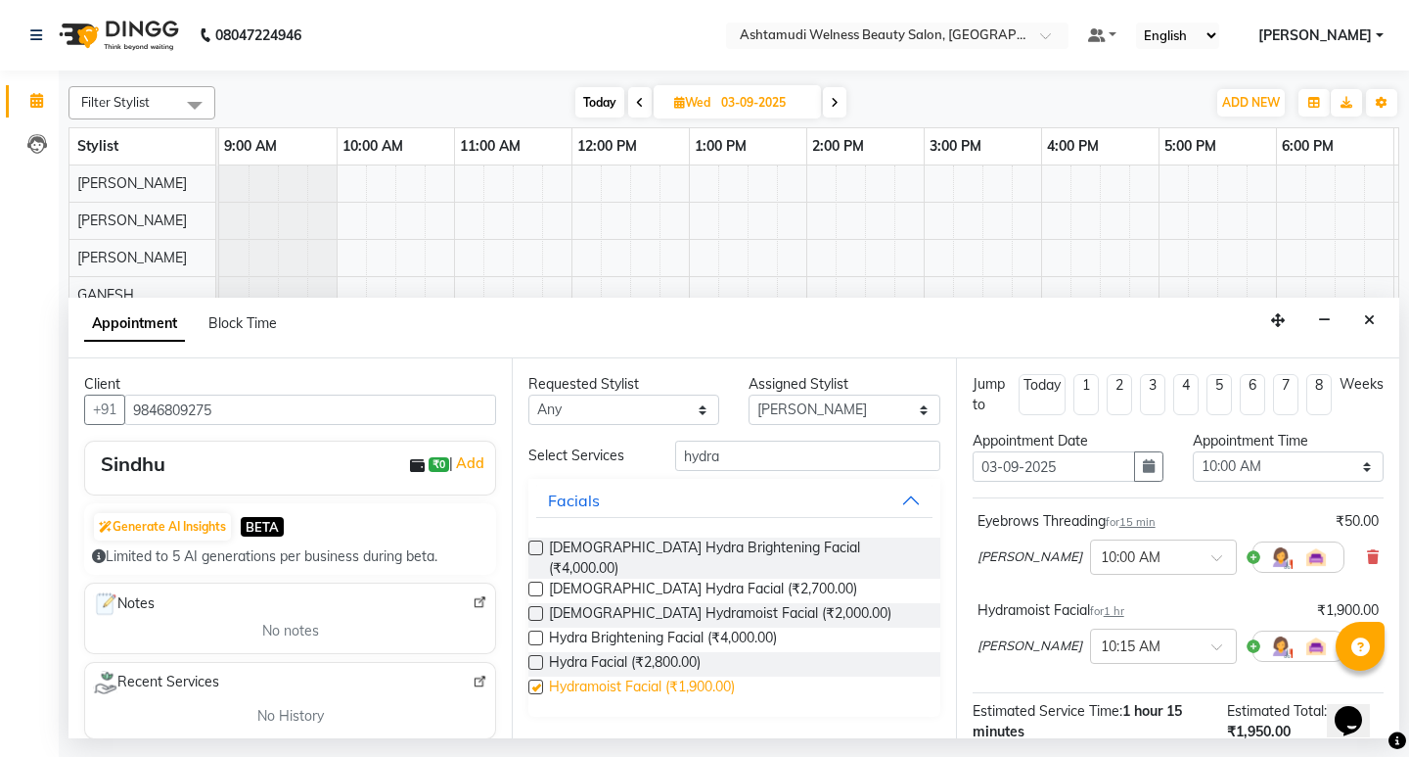
checkbox input "false"
drag, startPoint x: 730, startPoint y: 460, endPoint x: 581, endPoint y: 474, distance: 149.4
click at [591, 470] on div "Select Services hydra" at bounding box center [734, 455] width 440 height 30
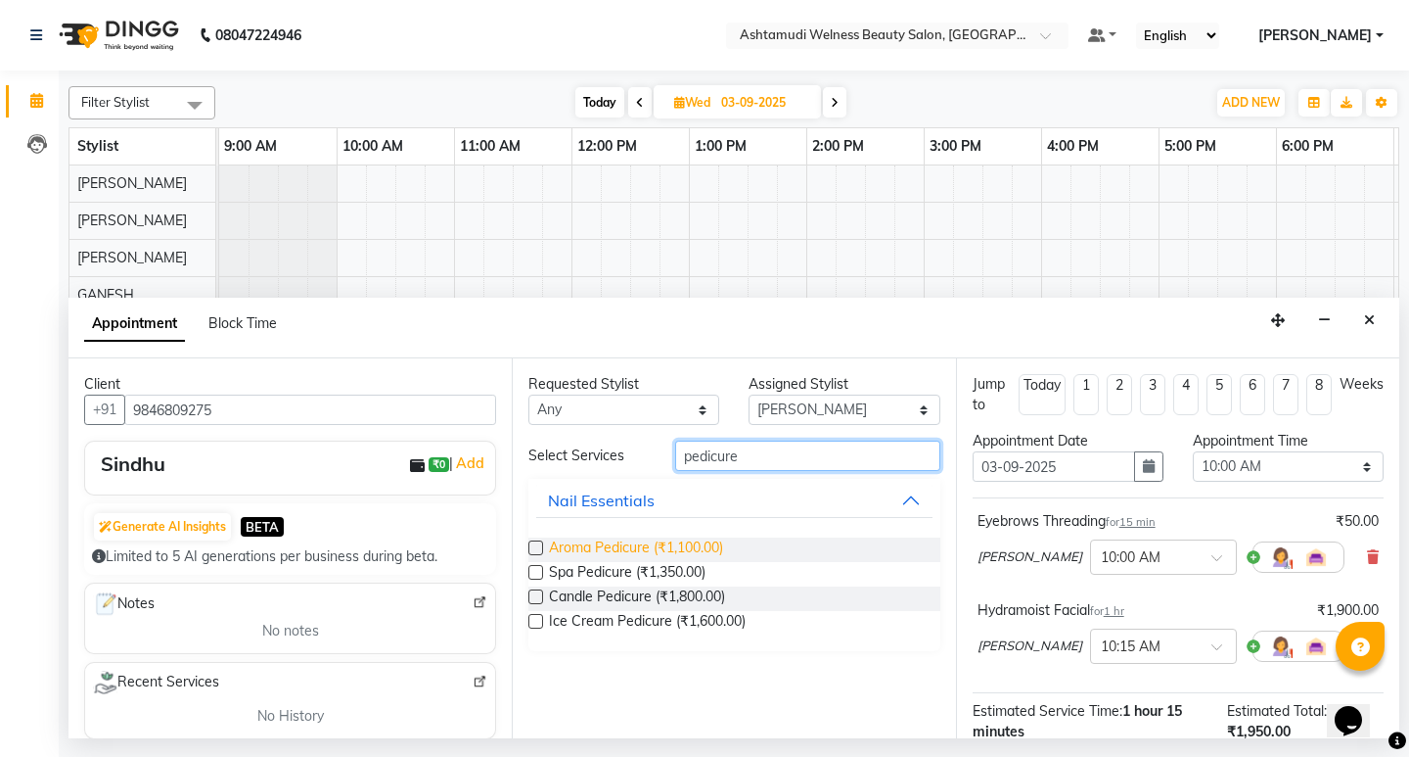
type input "pedicure"
click at [708, 546] on span "Aroma Pedicure (₹1,100.00)" at bounding box center [636, 549] width 174 height 24
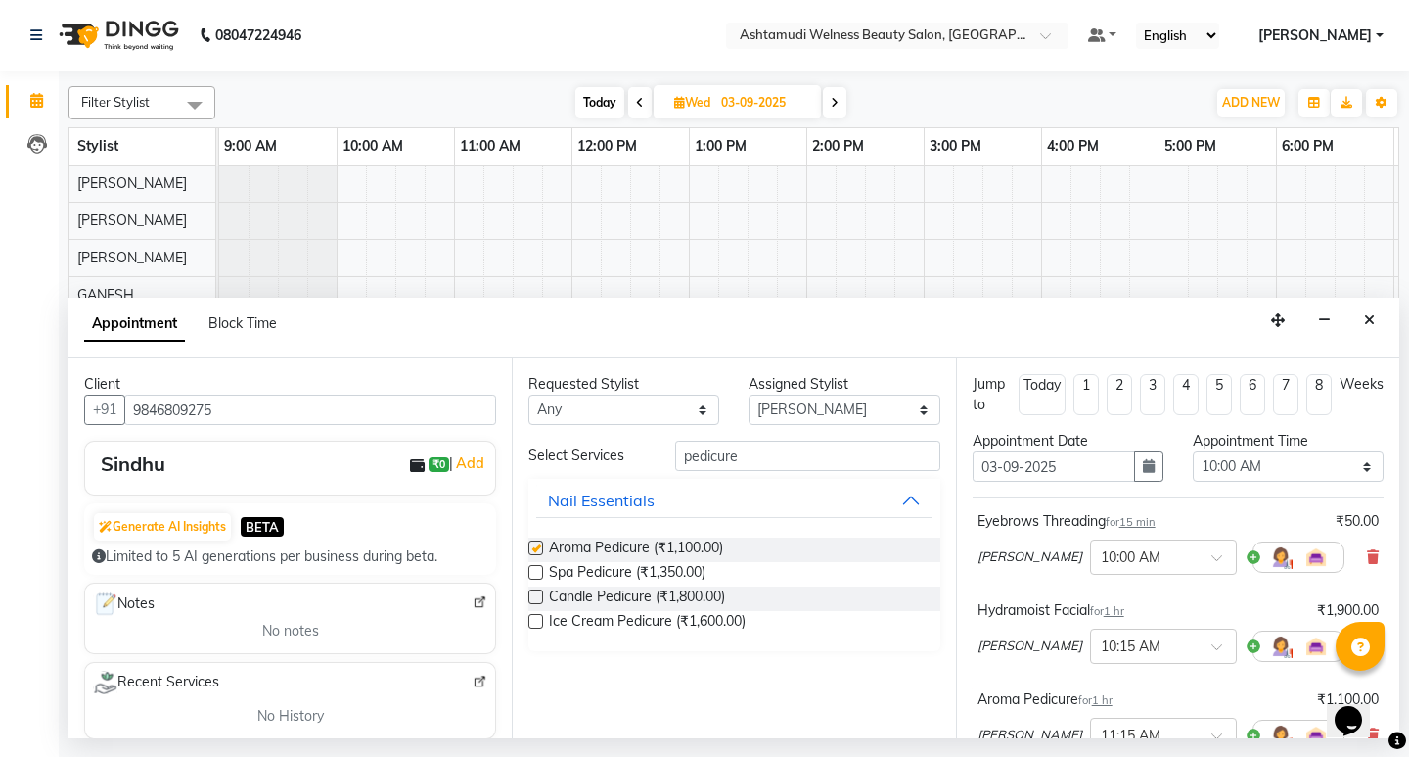
checkbox input "false"
drag, startPoint x: 695, startPoint y: 456, endPoint x: 622, endPoint y: 456, distance: 73.4
click at [623, 456] on div "Select Services pedicure" at bounding box center [734, 455] width 440 height 30
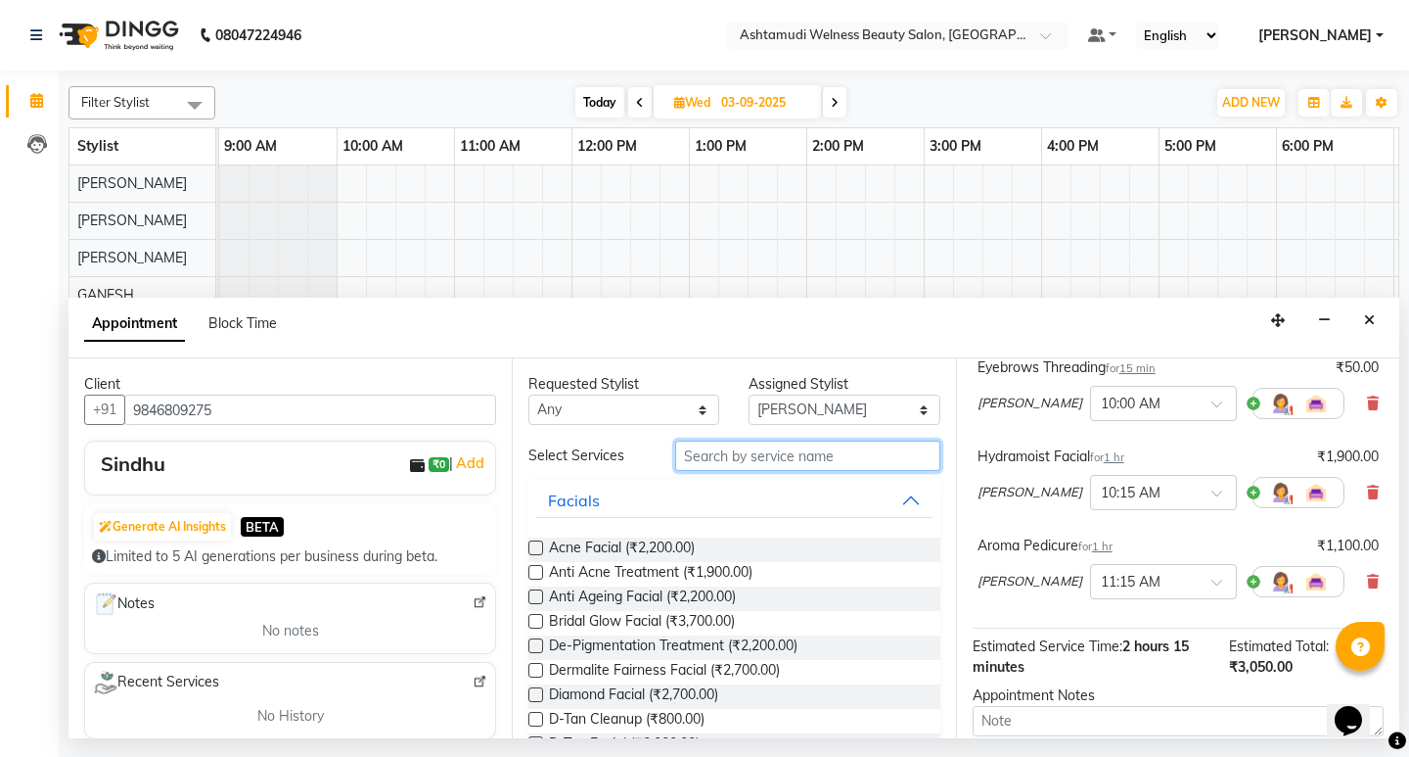
scroll to position [196, 0]
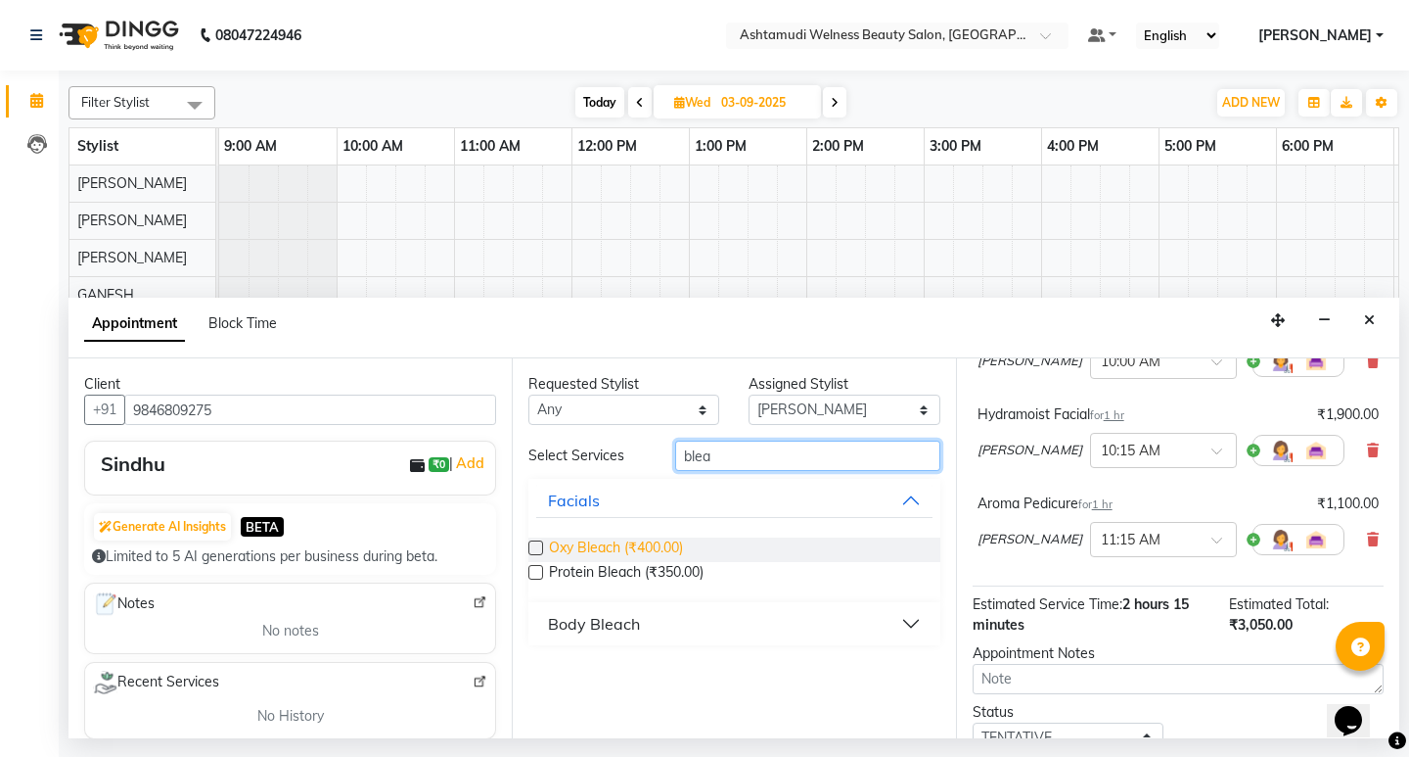
type input "blea"
click at [659, 545] on span "Oxy Bleach (₹400.00)" at bounding box center [616, 549] width 134 height 24
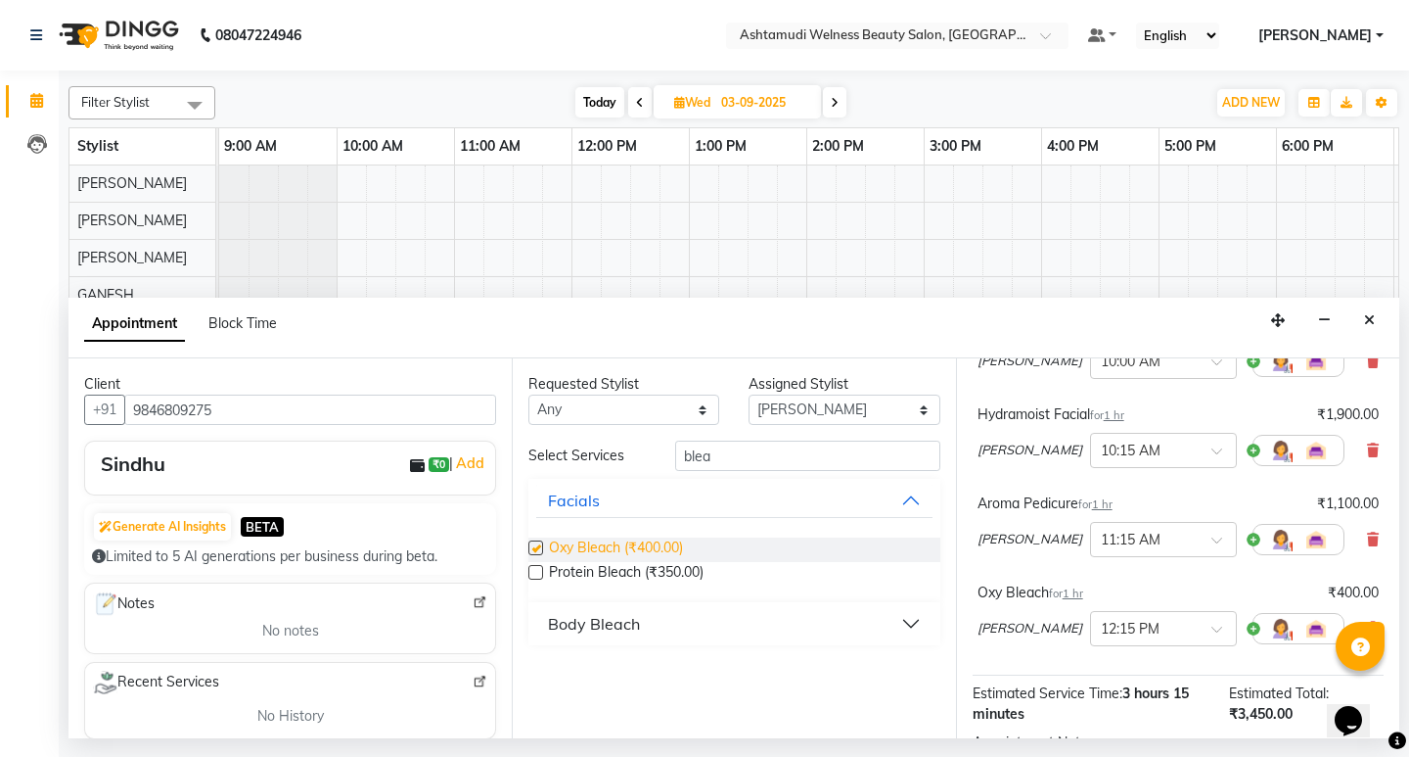
checkbox input "false"
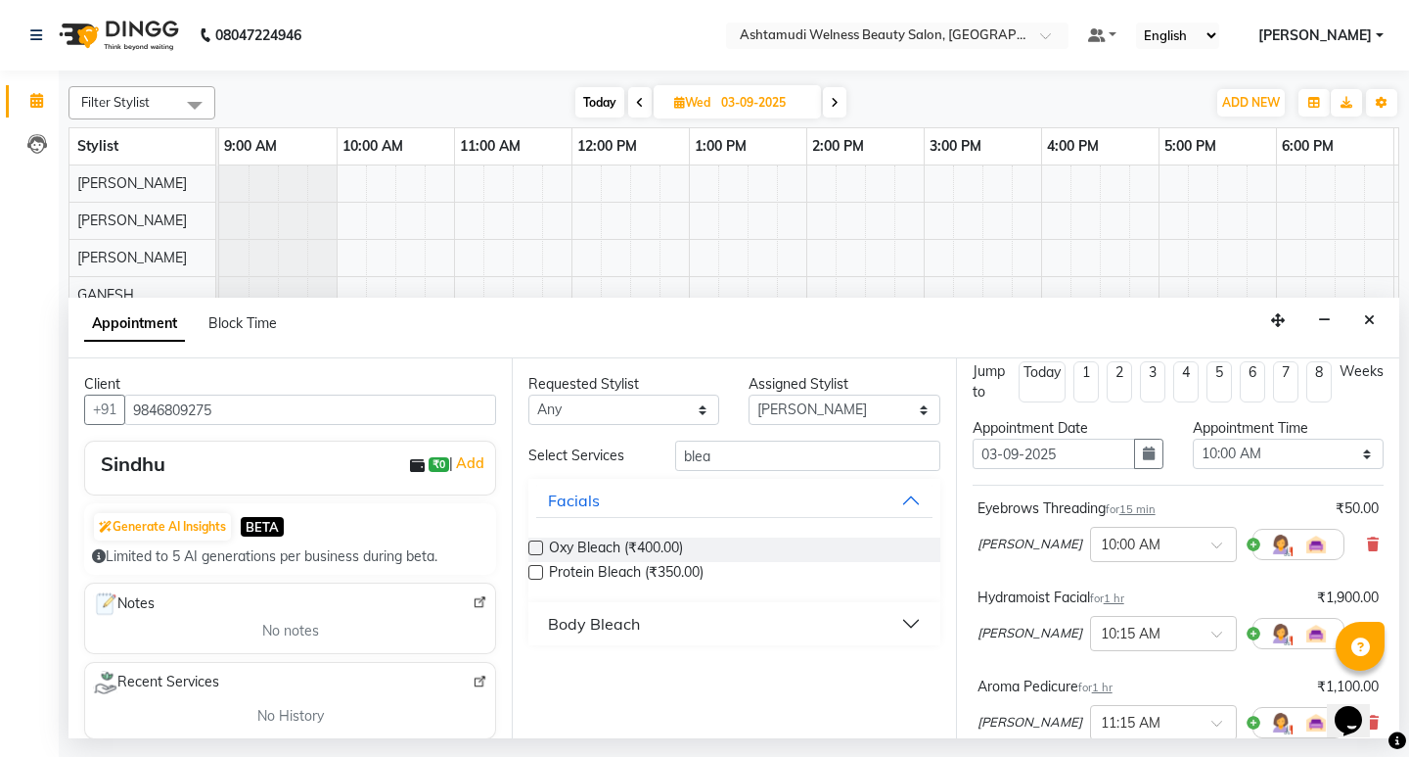
scroll to position [0, 0]
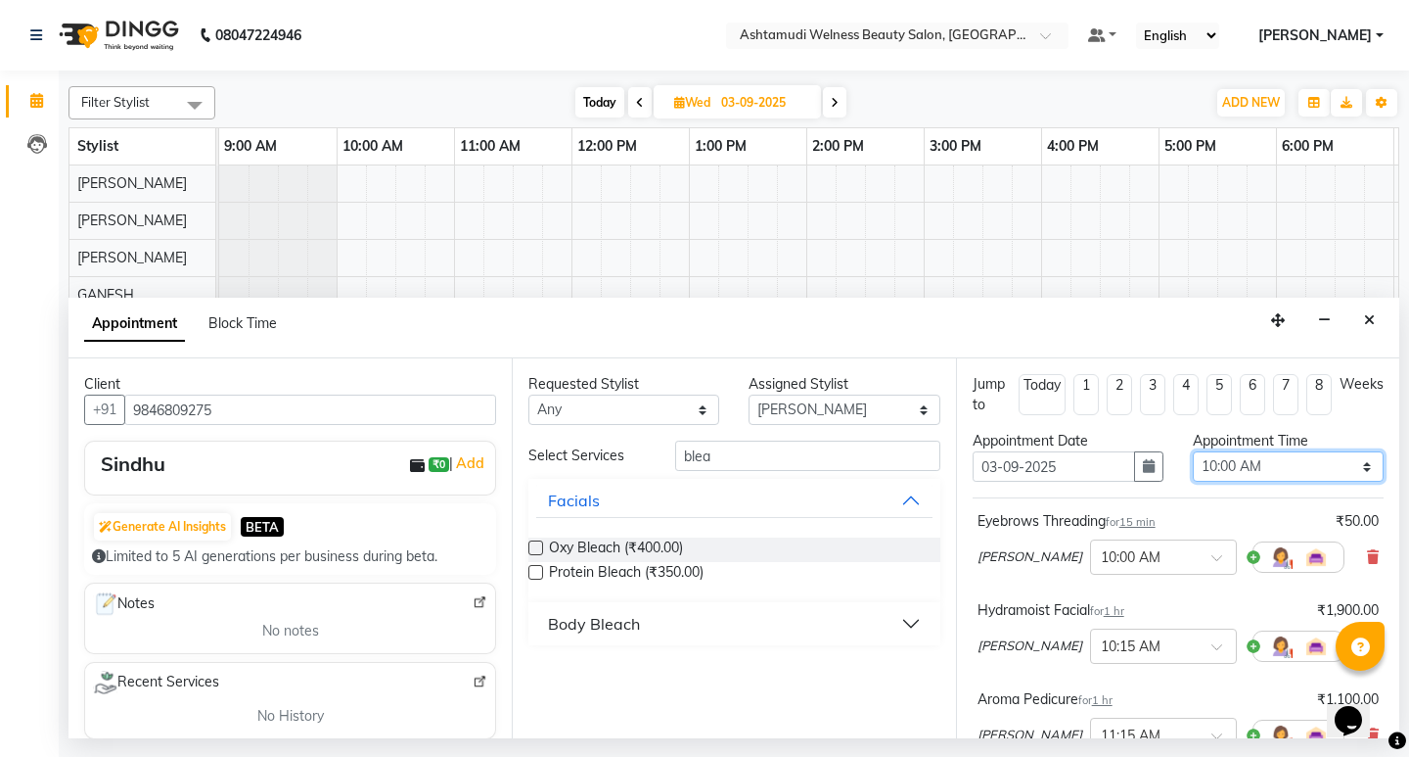
click at [1279, 467] on select "Select 10:00 AM 10:15 AM 10:30 AM 10:45 AM 11:00 AM 11:15 AM 11:30 AM 11:45 AM …" at bounding box center [1288, 466] width 191 height 30
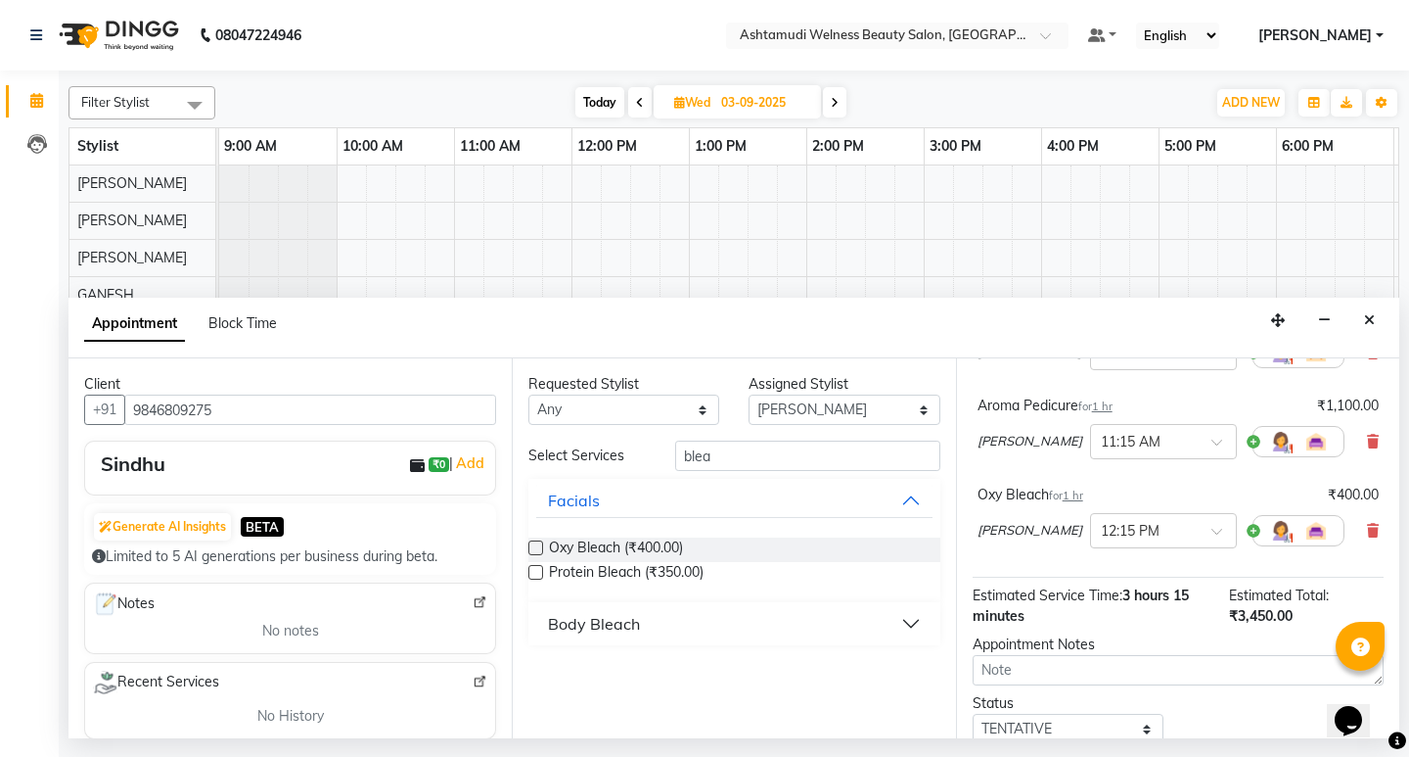
scroll to position [392, 0]
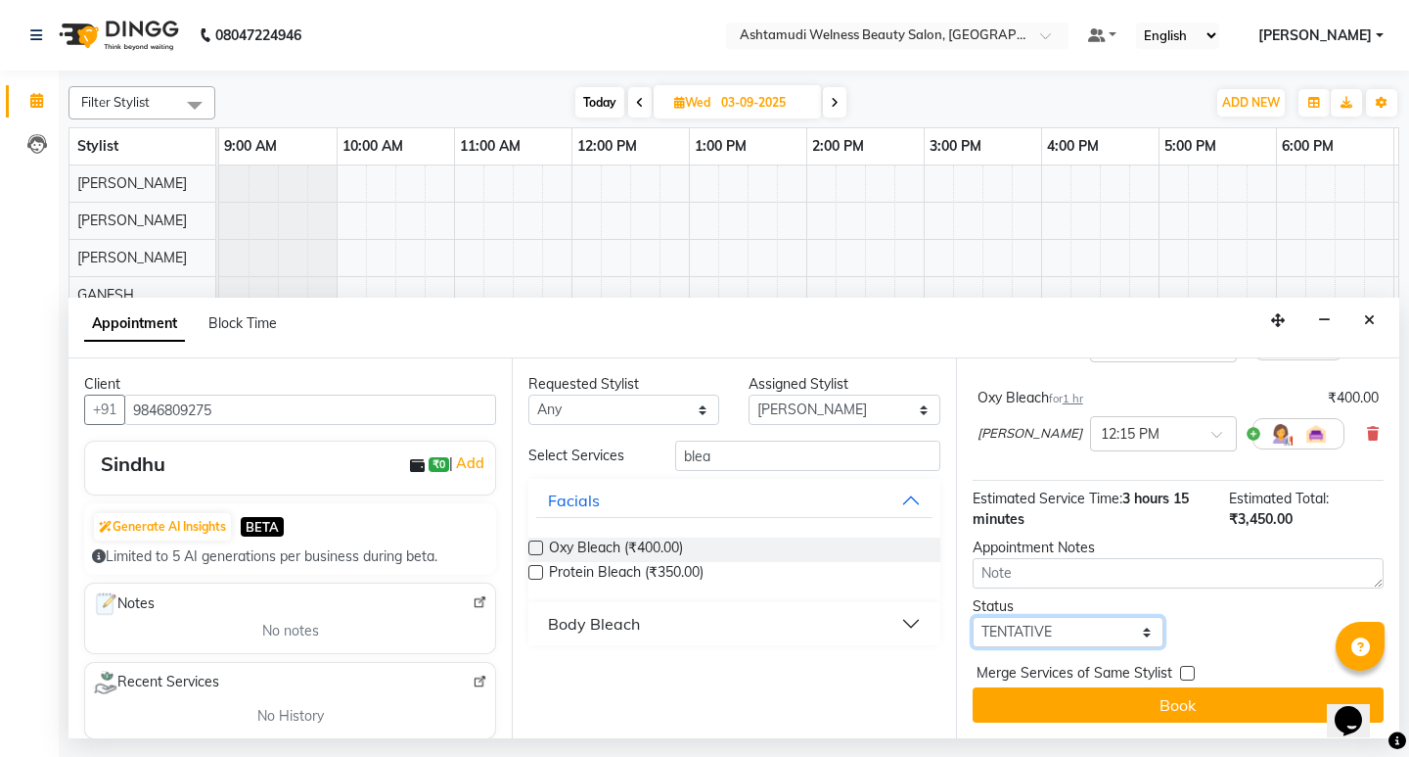
click at [1085, 638] on select "Select TENTATIVE CONFIRM UPCOMING" at bounding box center [1068, 632] width 191 height 30
select select "confirm booking"
click at [973, 627] on select "Select TENTATIVE CONFIRM UPCOMING" at bounding box center [1068, 632] width 191 height 30
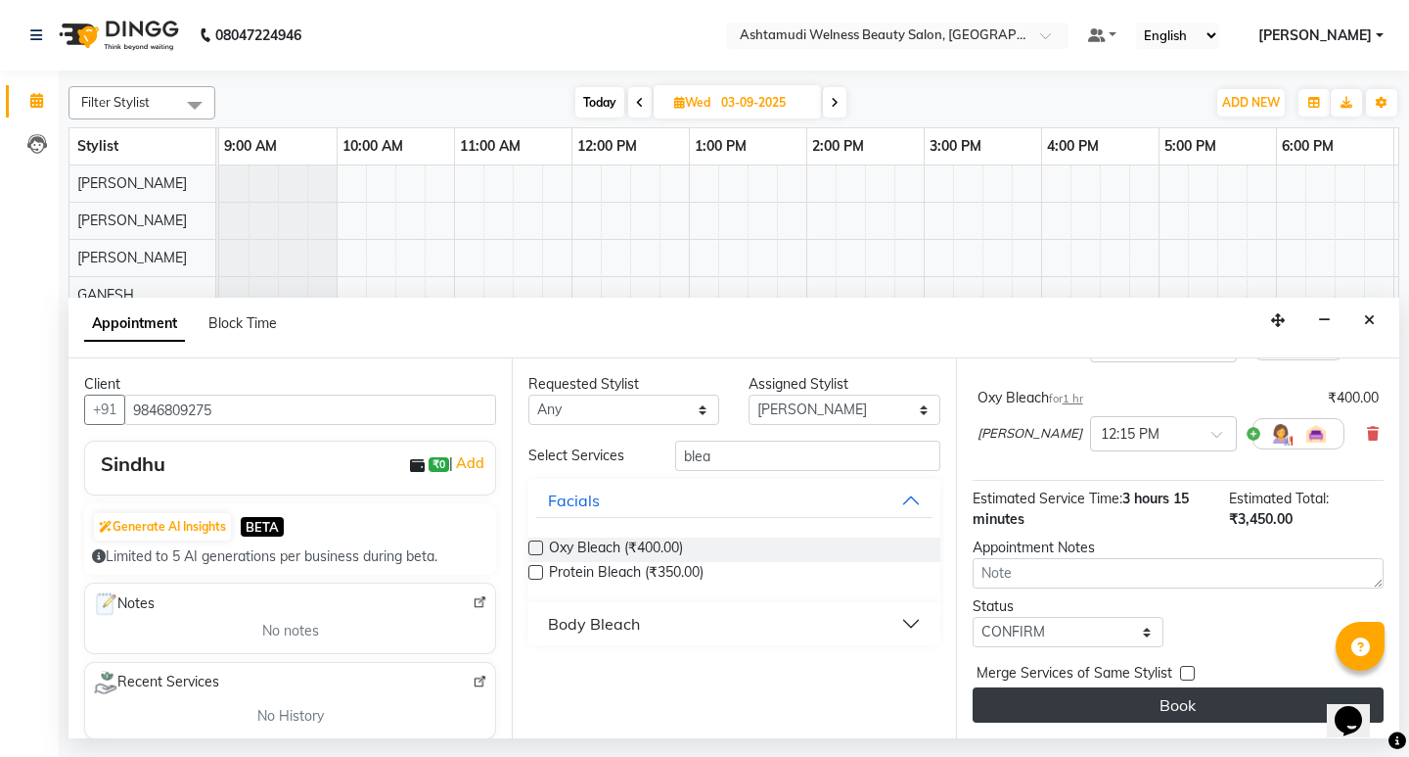
click at [1149, 720] on button "Book" at bounding box center [1178, 704] width 411 height 35
